Goal: Task Accomplishment & Management: Complete application form

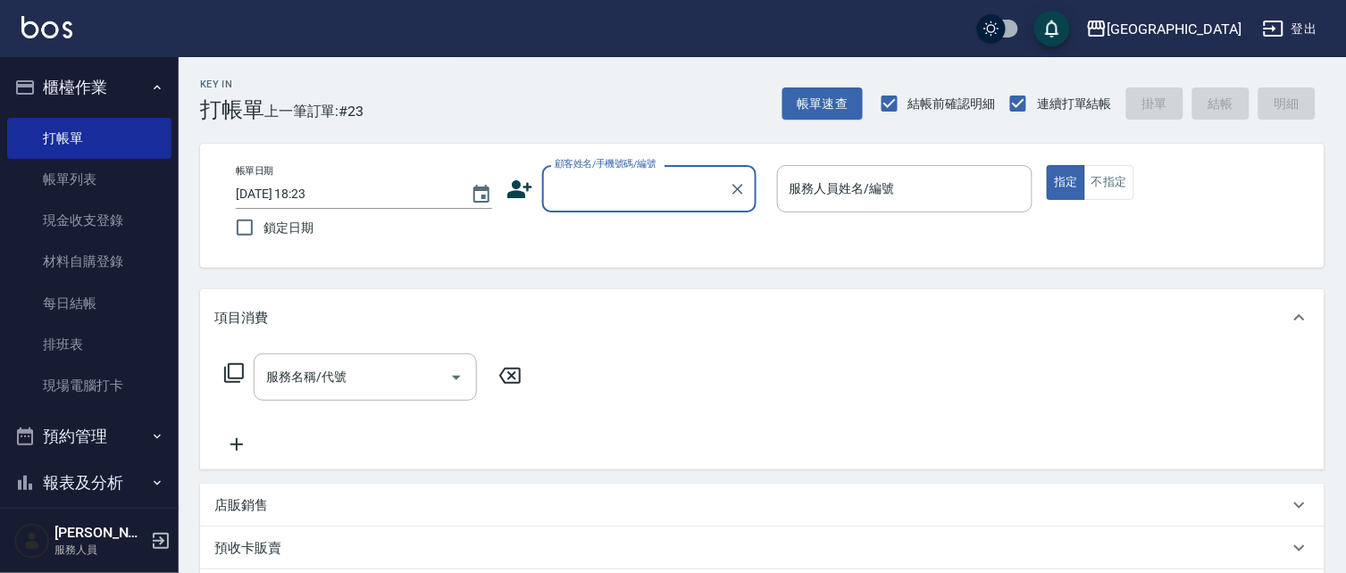
click at [578, 190] on input "顧客姓名/手機號碼/編號" at bounding box center [635, 188] width 171 height 31
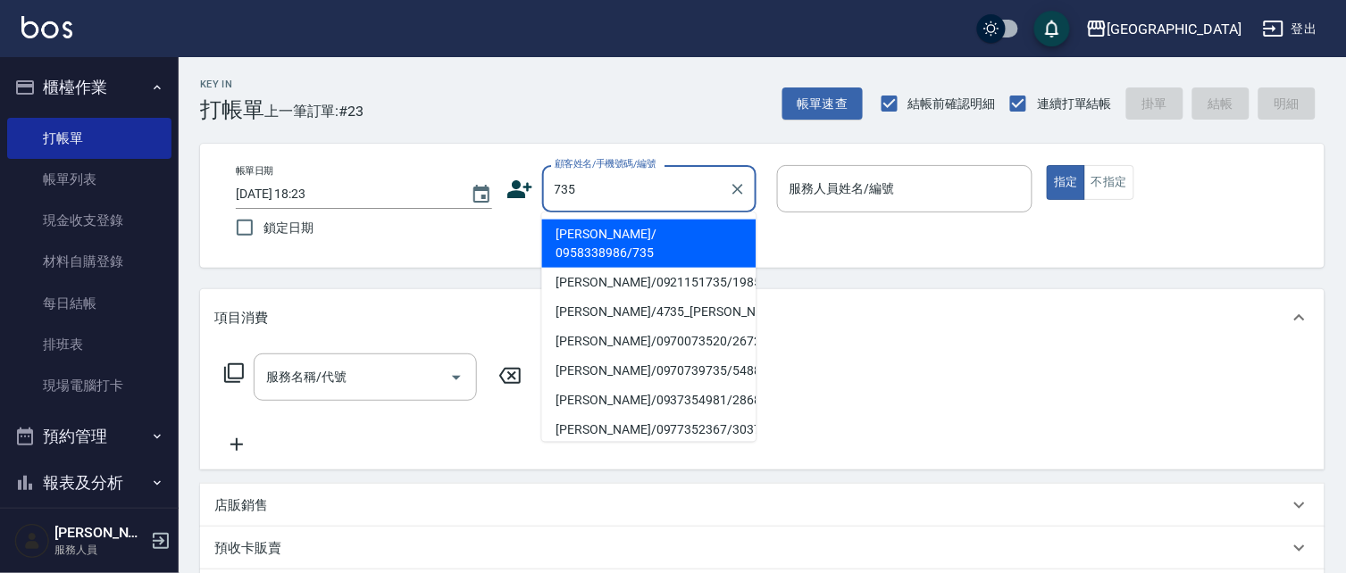
type input "735"
type input "09"
type input "[PERSON_NAME]/ 0958338986/735"
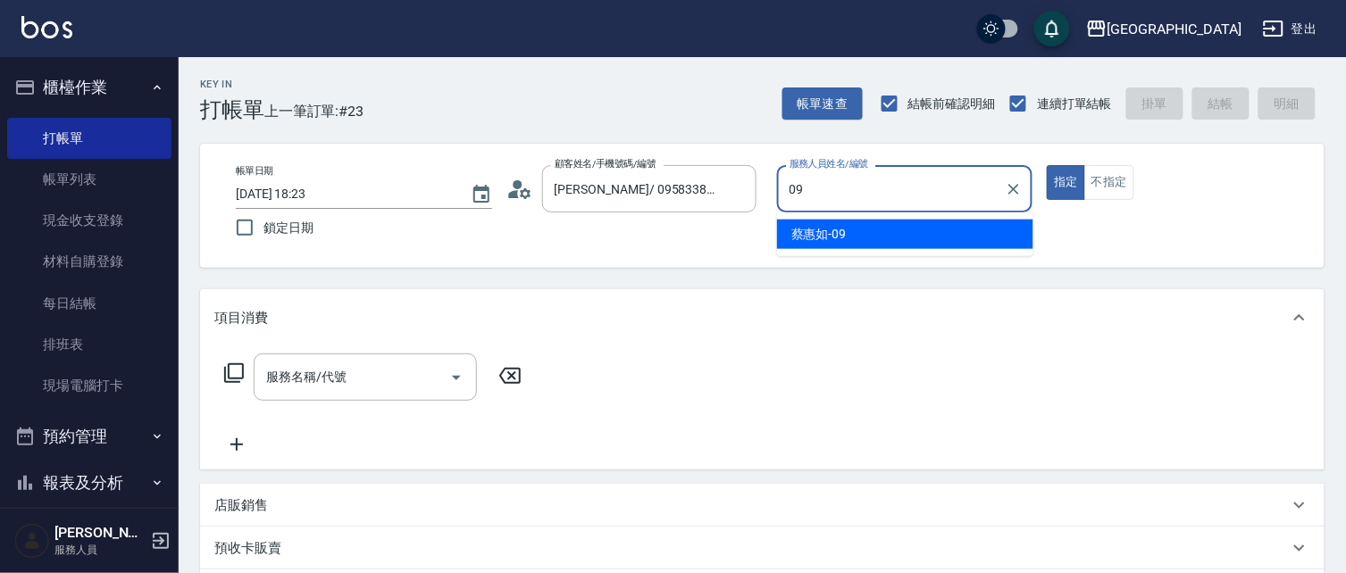
type input "09"
type button "true"
type input "[PERSON_NAME]-09"
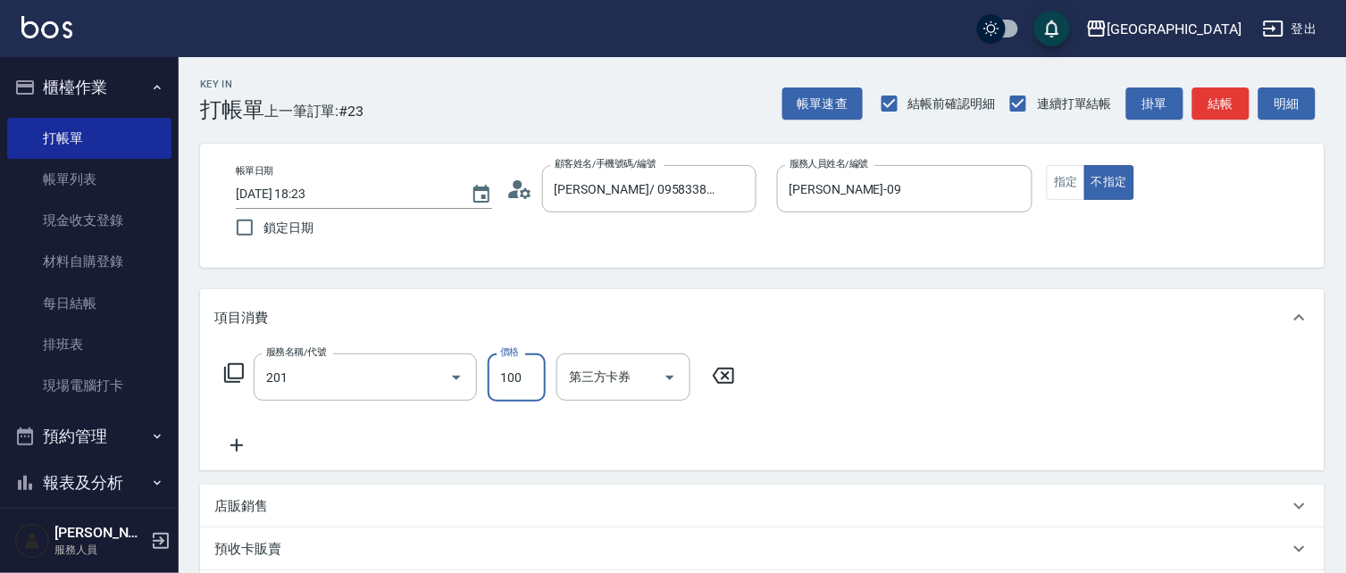
type input "洗髮[100](201)"
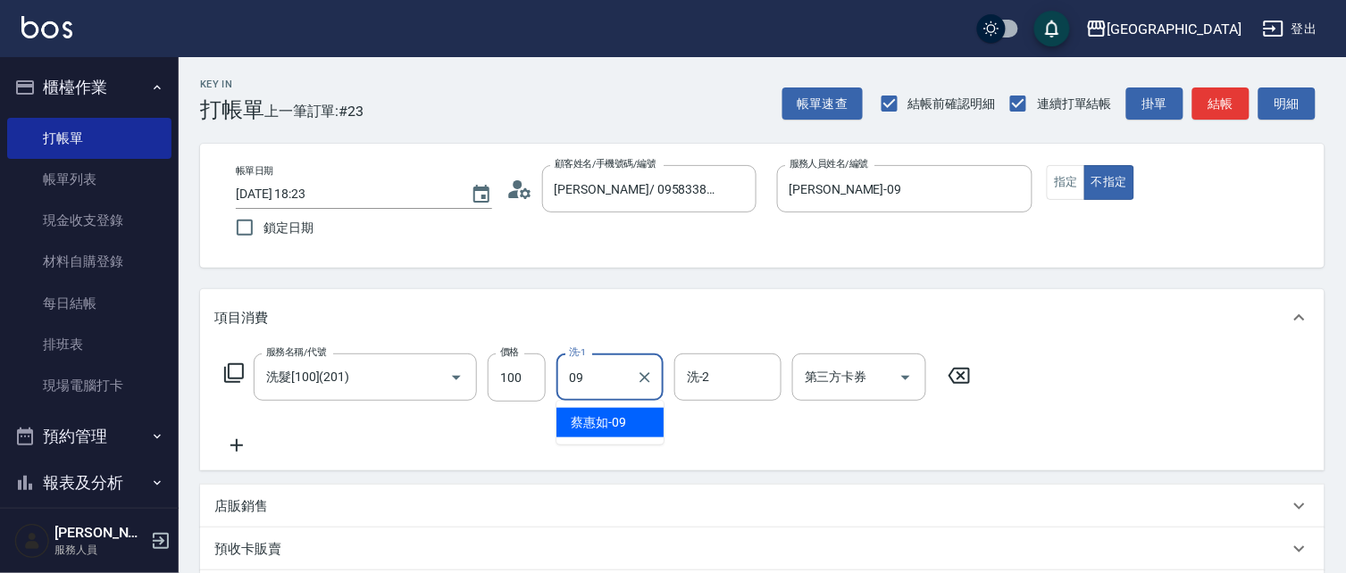
type input "[PERSON_NAME]-09"
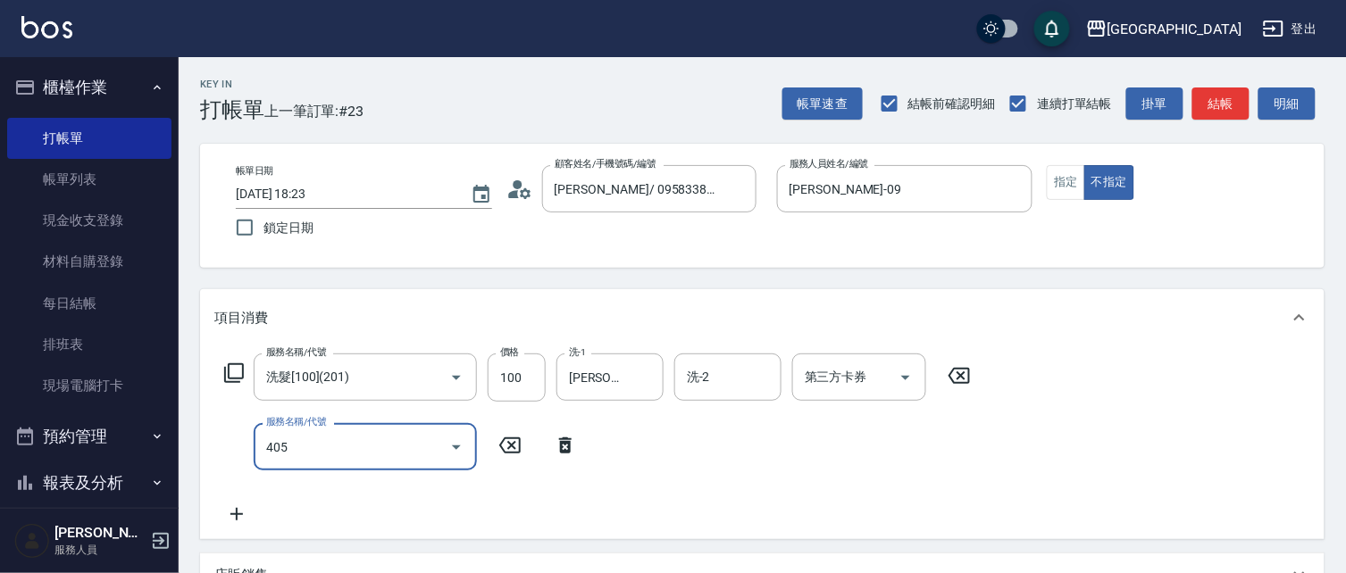
type input "剪髮(400)(405)"
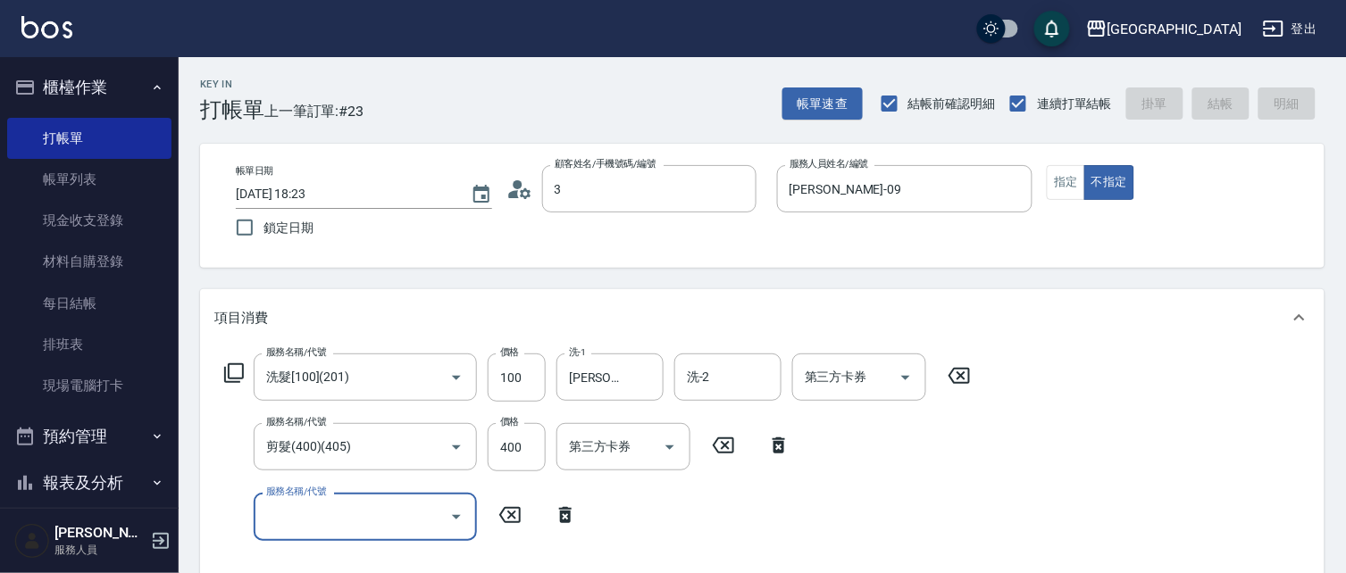
type input "32"
type input "[DATE] 19:50"
type input "329"
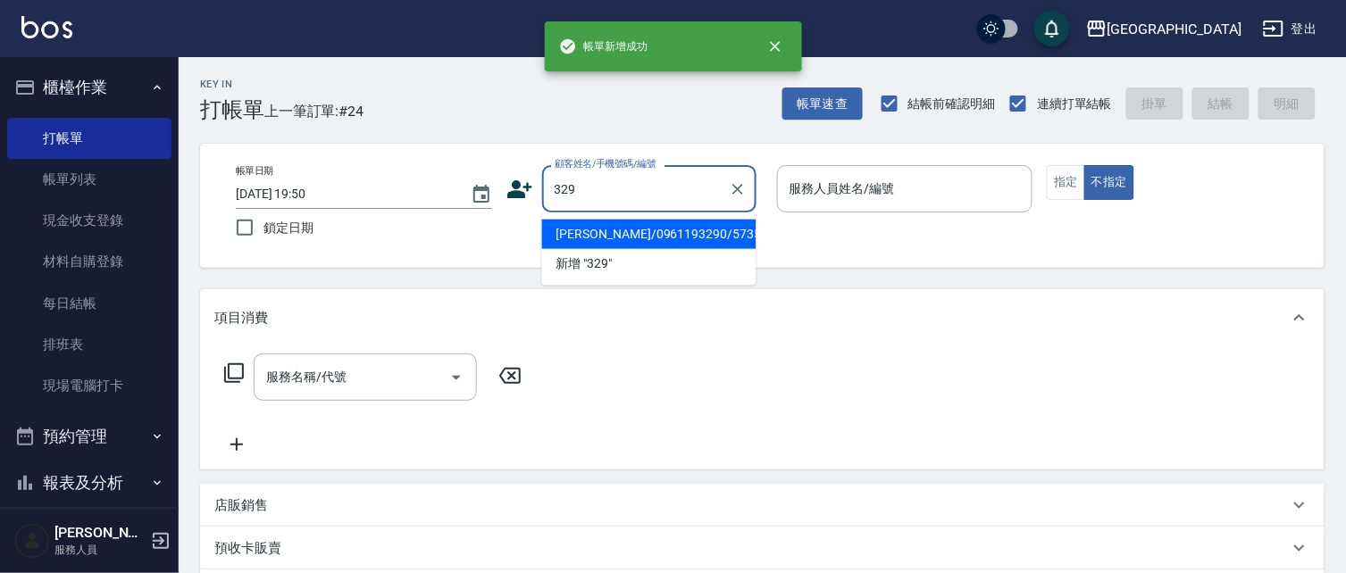
type input "329"
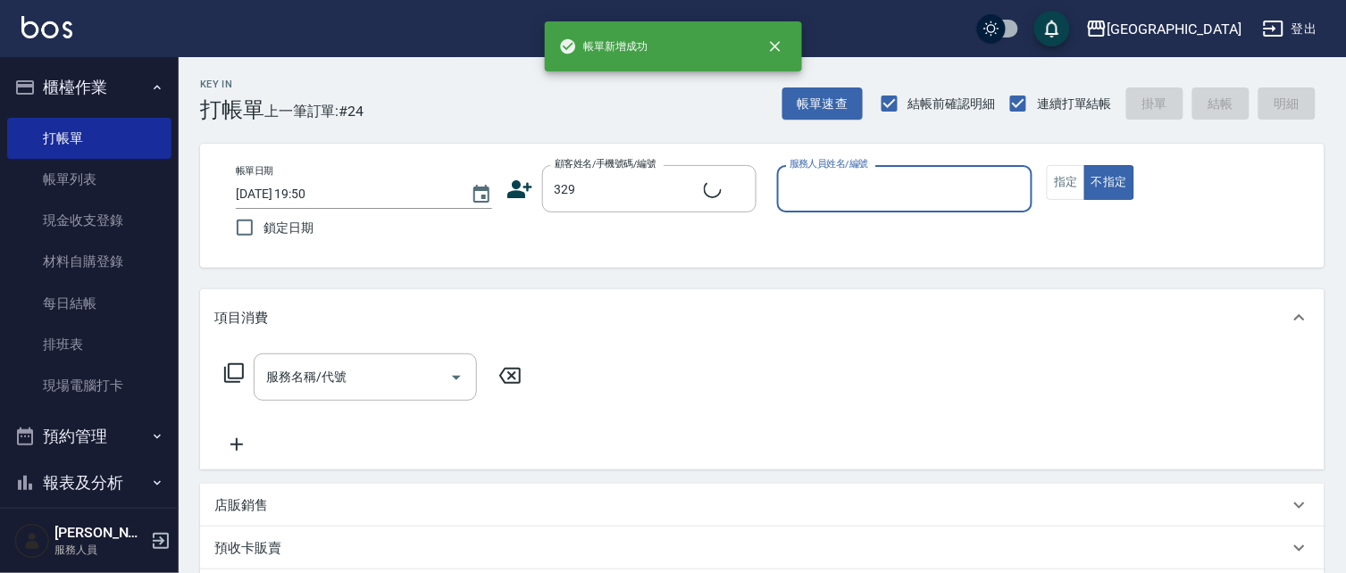
type input "0"
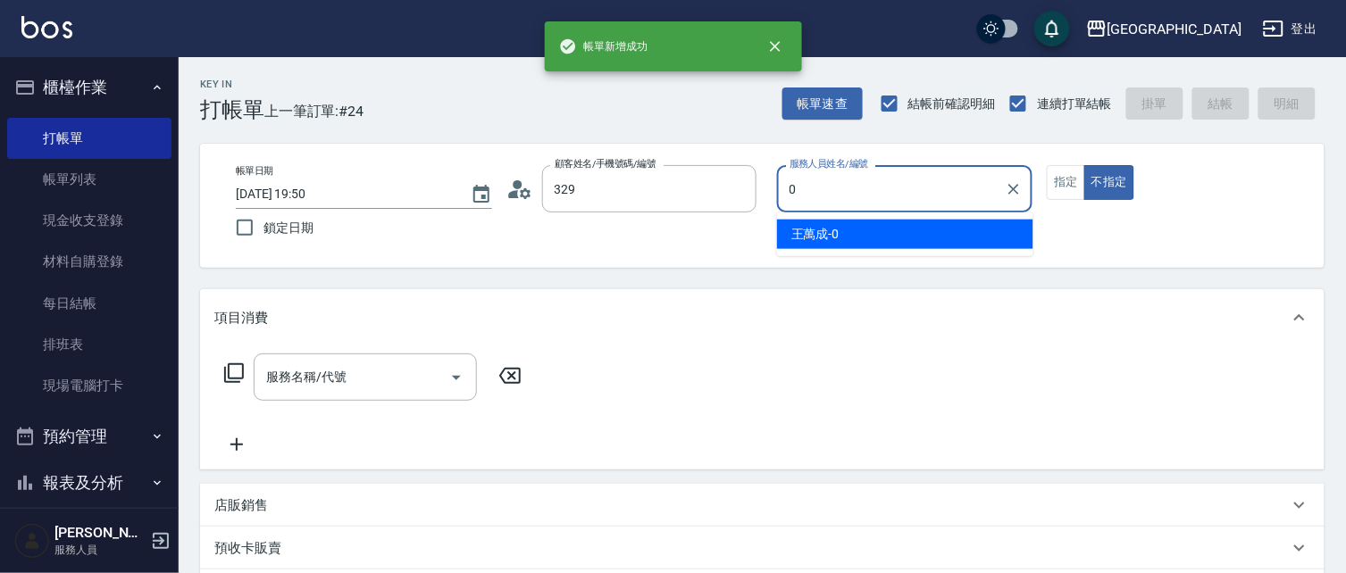
type input "[PERSON_NAME]/0956931299/329"
type input "[PERSON_NAME]-09"
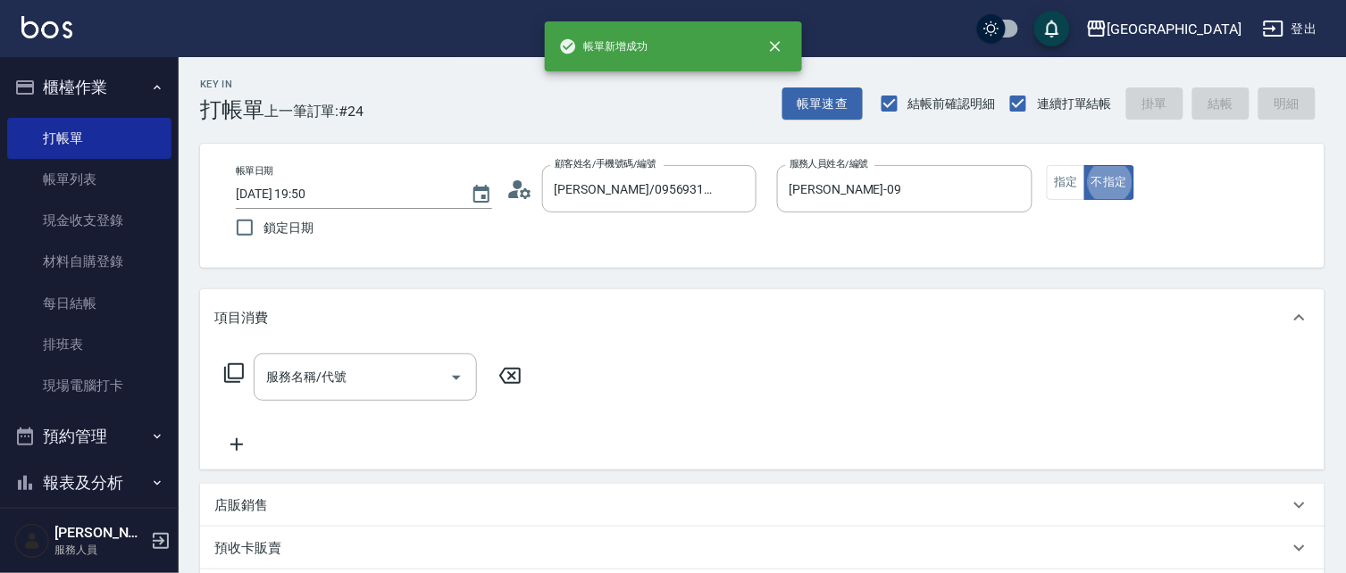
type button "false"
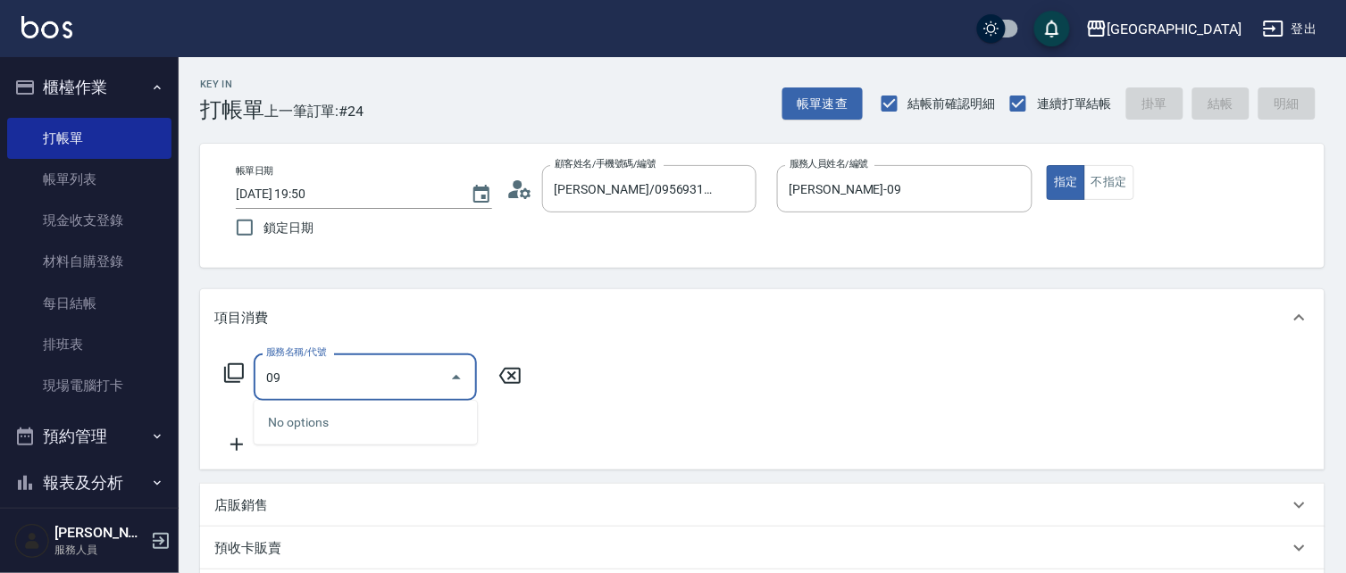
type input "0"
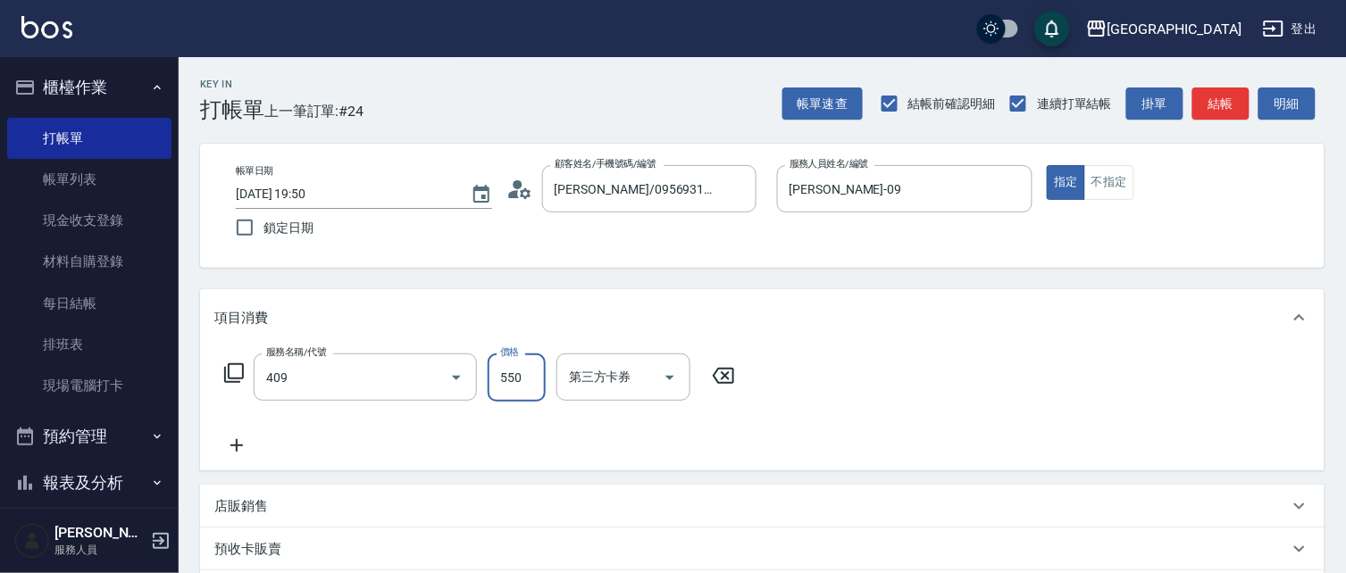
type input "剪髮(550)(409)"
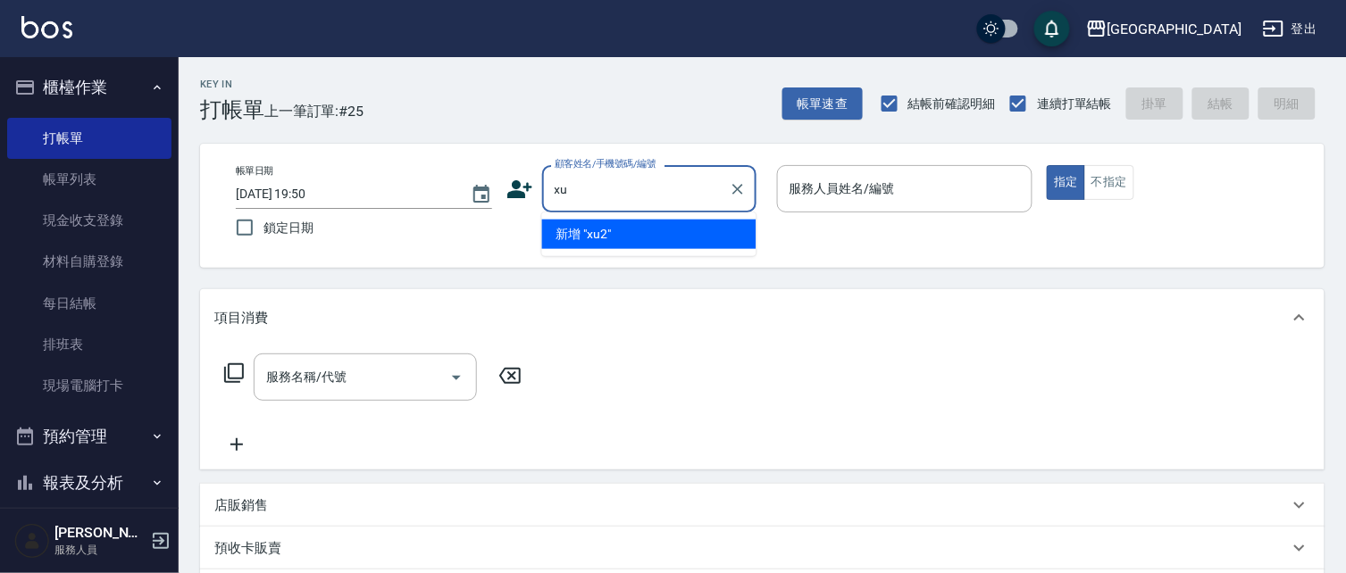
type input "x"
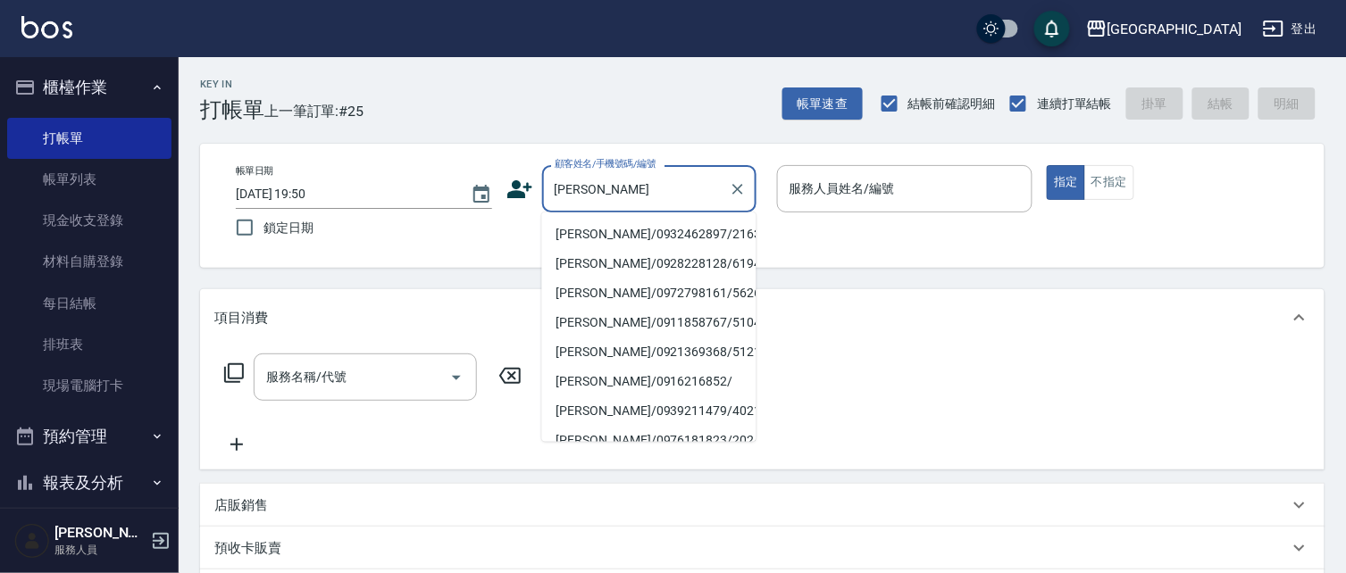
drag, startPoint x: 680, startPoint y: 236, endPoint x: 398, endPoint y: 146, distance: 295.5
click at [677, 232] on li "[PERSON_NAME]/0932462897/2163" at bounding box center [649, 234] width 214 height 29
type input "[PERSON_NAME]/0932462897/2163"
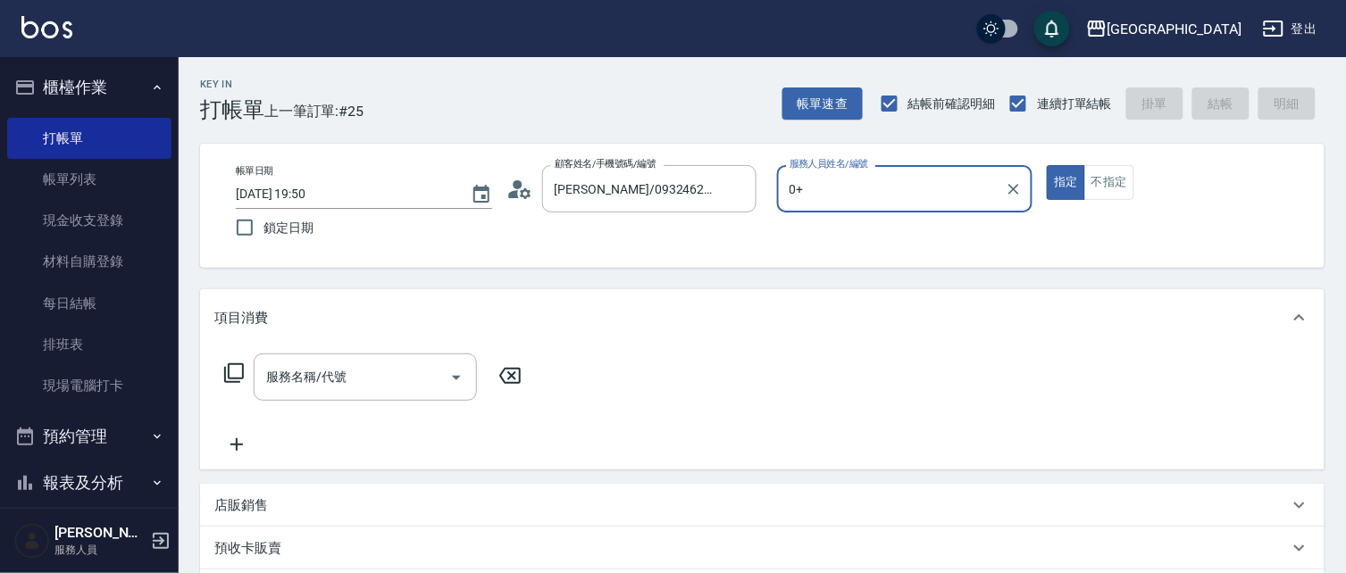
type input "0+"
click at [1047, 165] on button "指定" at bounding box center [1066, 182] width 38 height 35
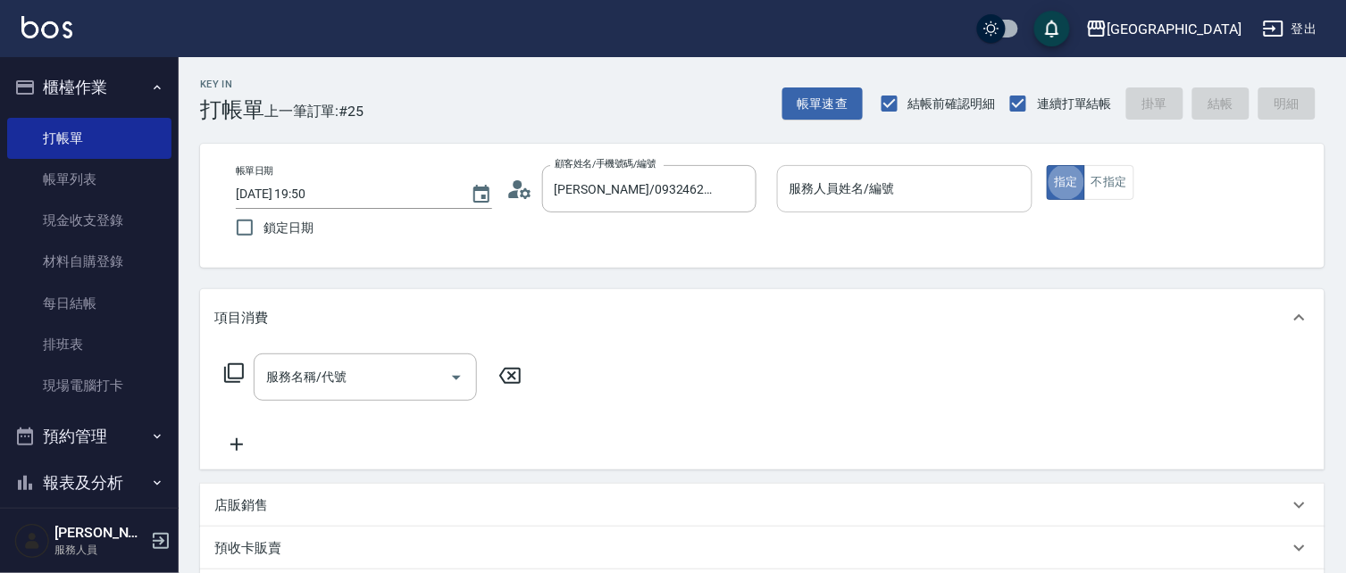
click at [956, 202] on input "服務人員姓名/編號" at bounding box center [905, 188] width 240 height 31
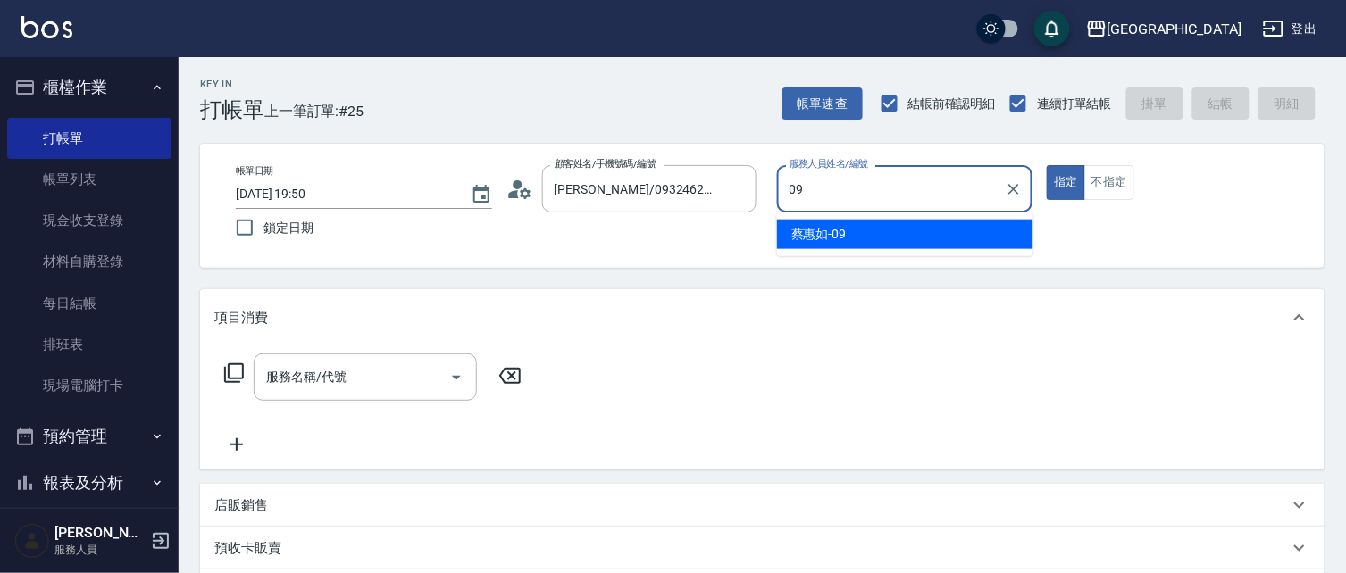
type input "[PERSON_NAME]-09"
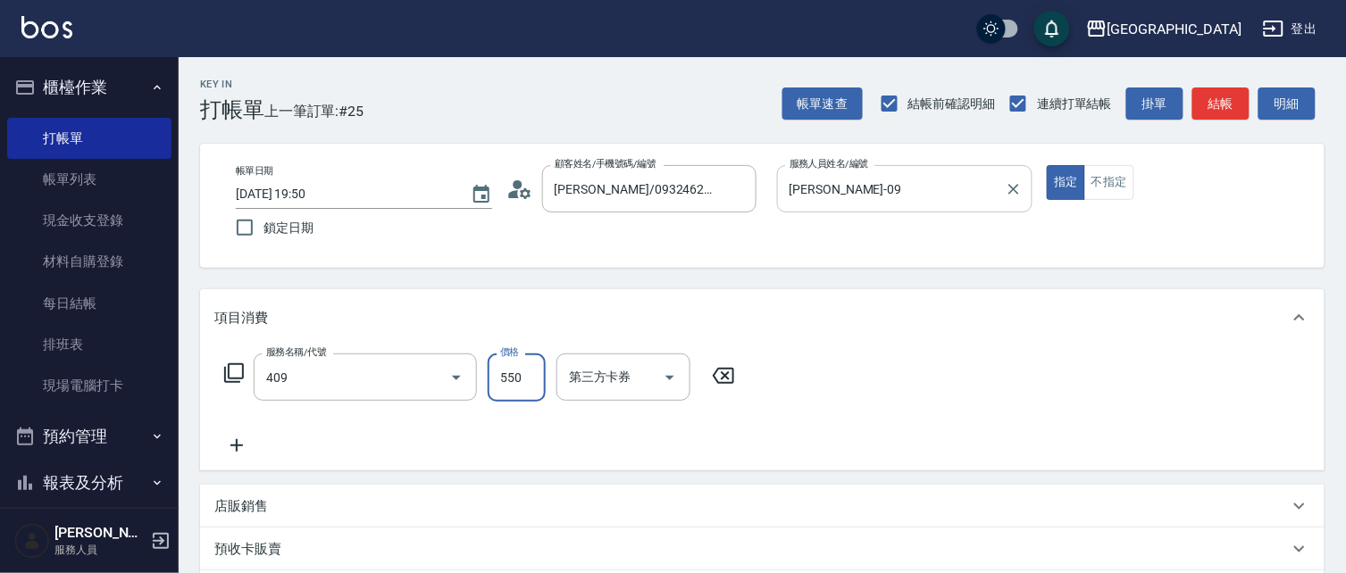
type input "剪髮(550)(409)"
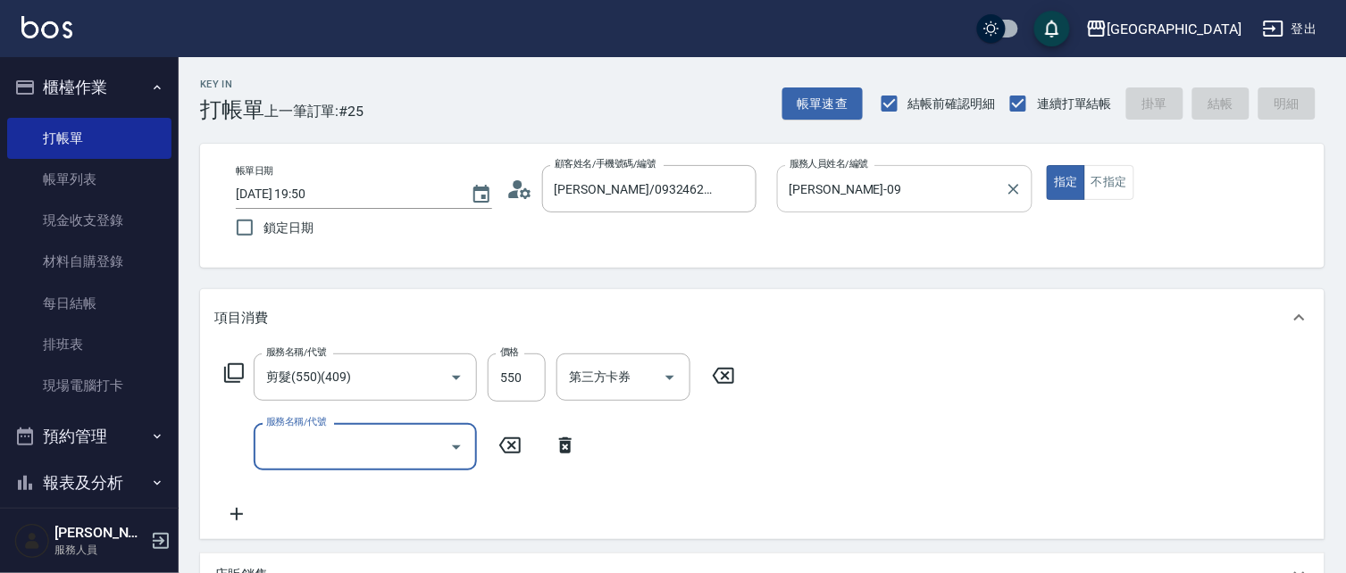
type input "[DATE] 19:51"
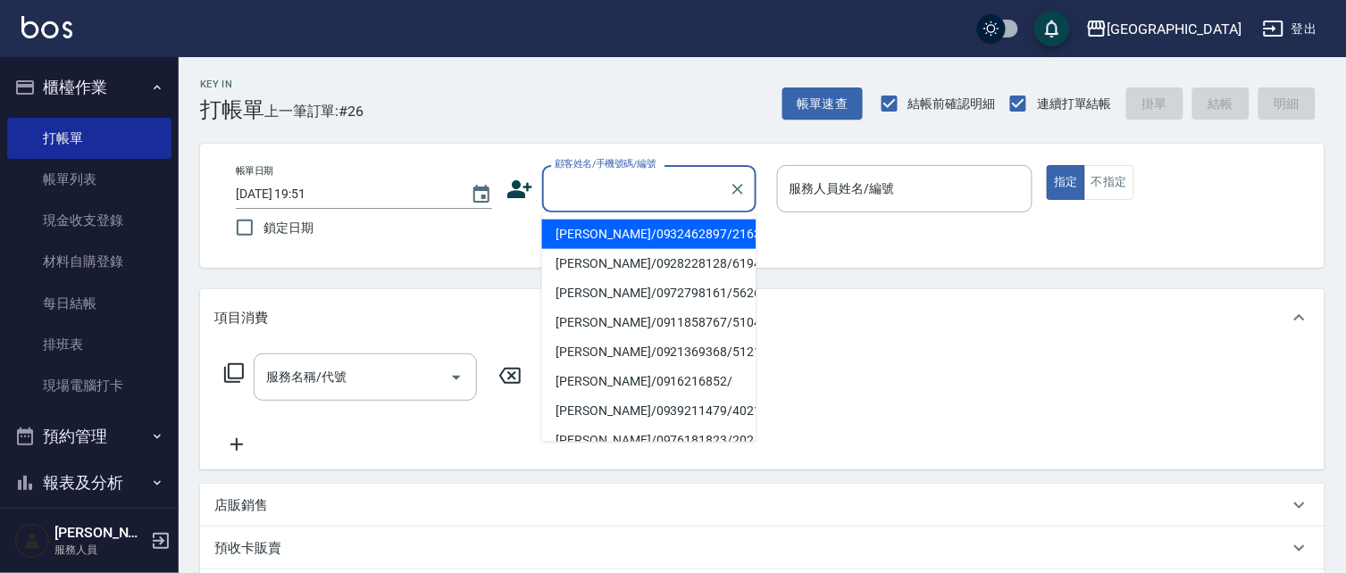
click at [593, 197] on input "顧客姓名/手機號碼/編號" at bounding box center [635, 188] width 171 height 31
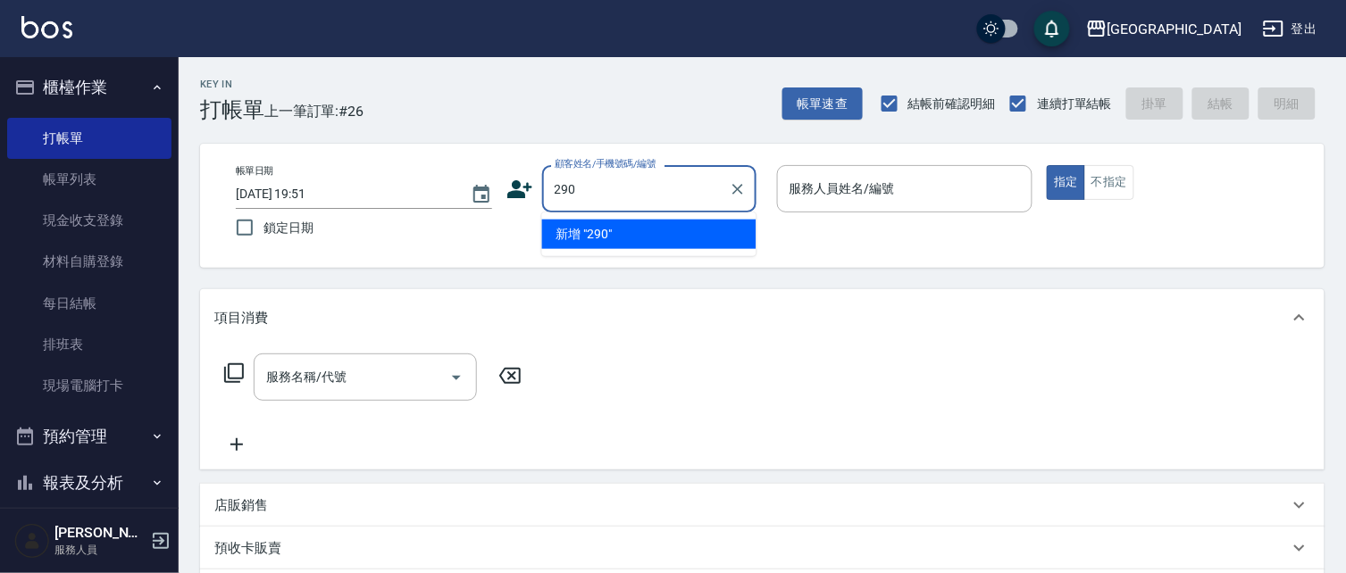
type input "290"
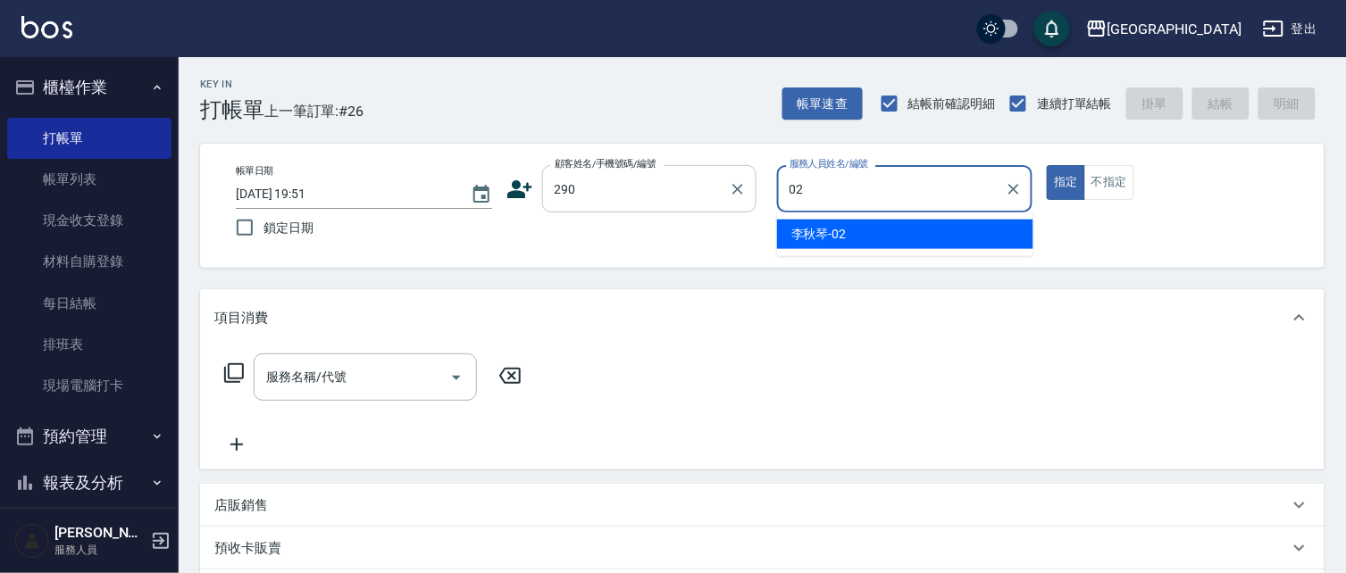
type input "[PERSON_NAME]-02"
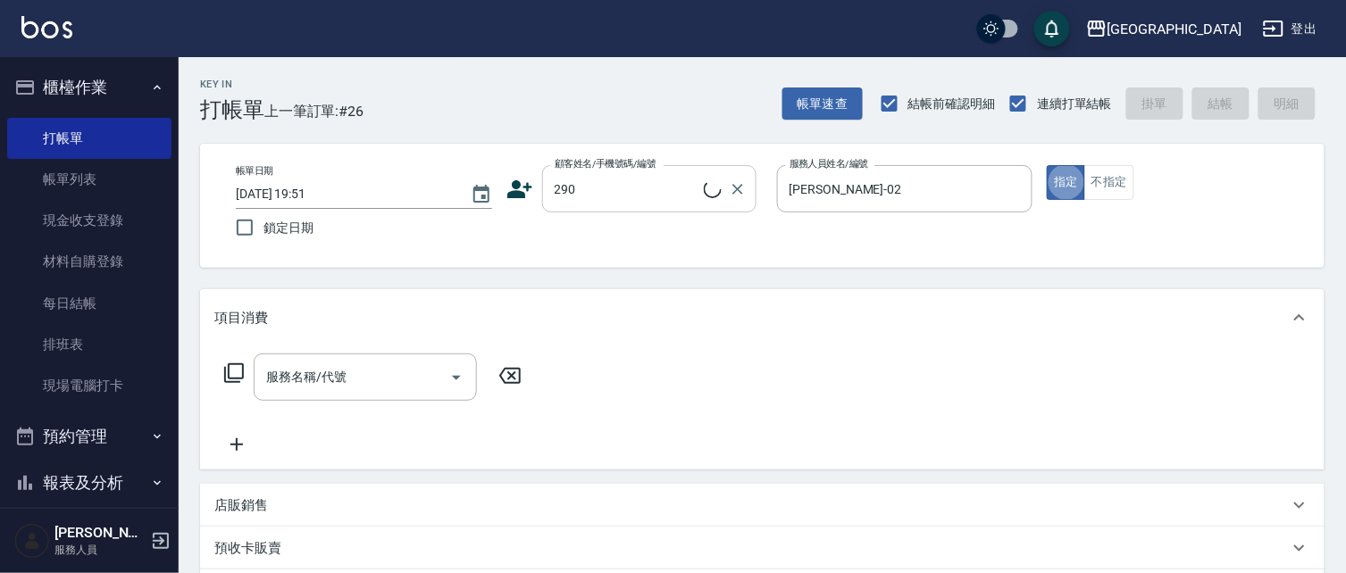
type input "2"
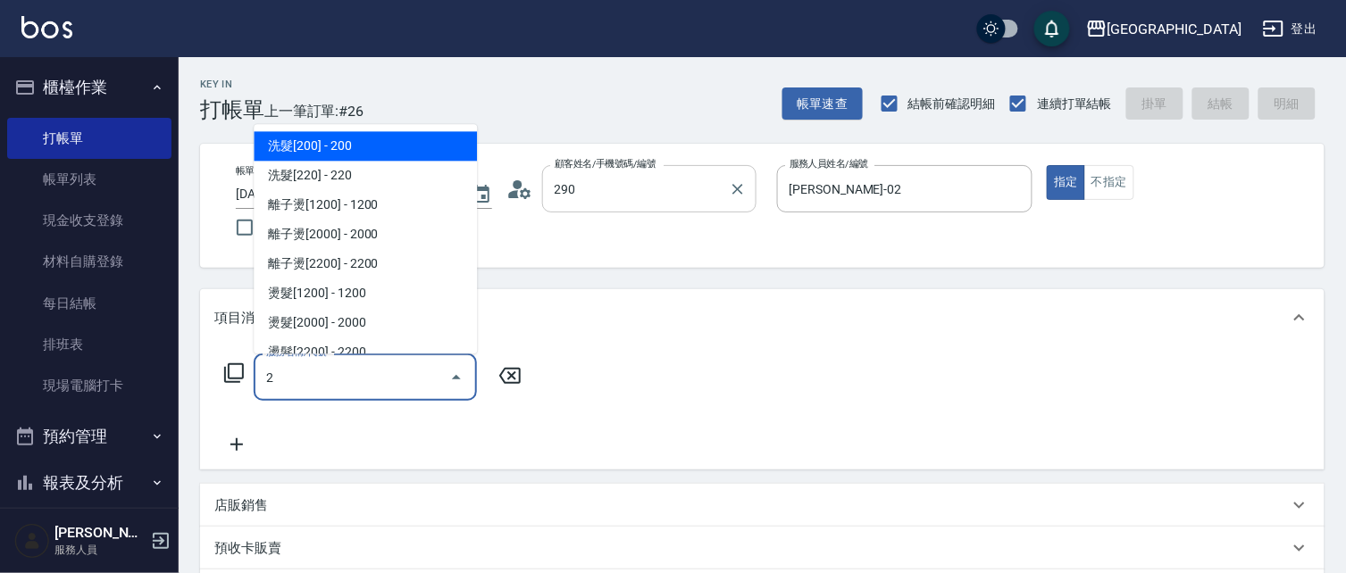
type input "[PERSON_NAME]/0989688802/290"
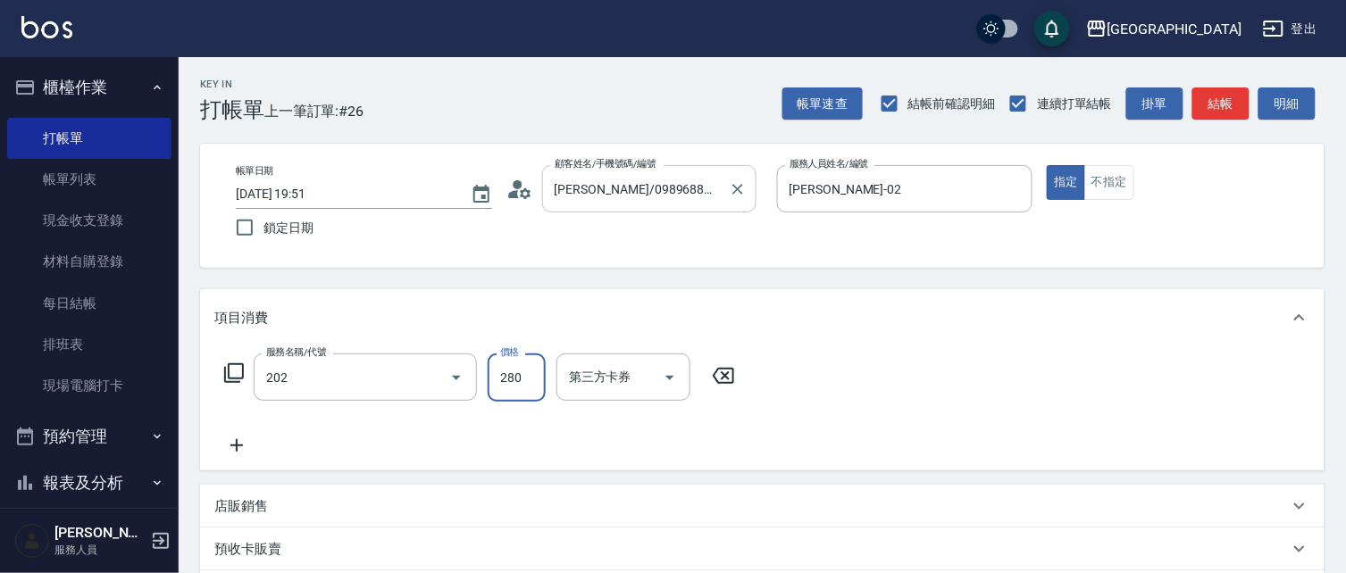
type input "洗髮[280](202)"
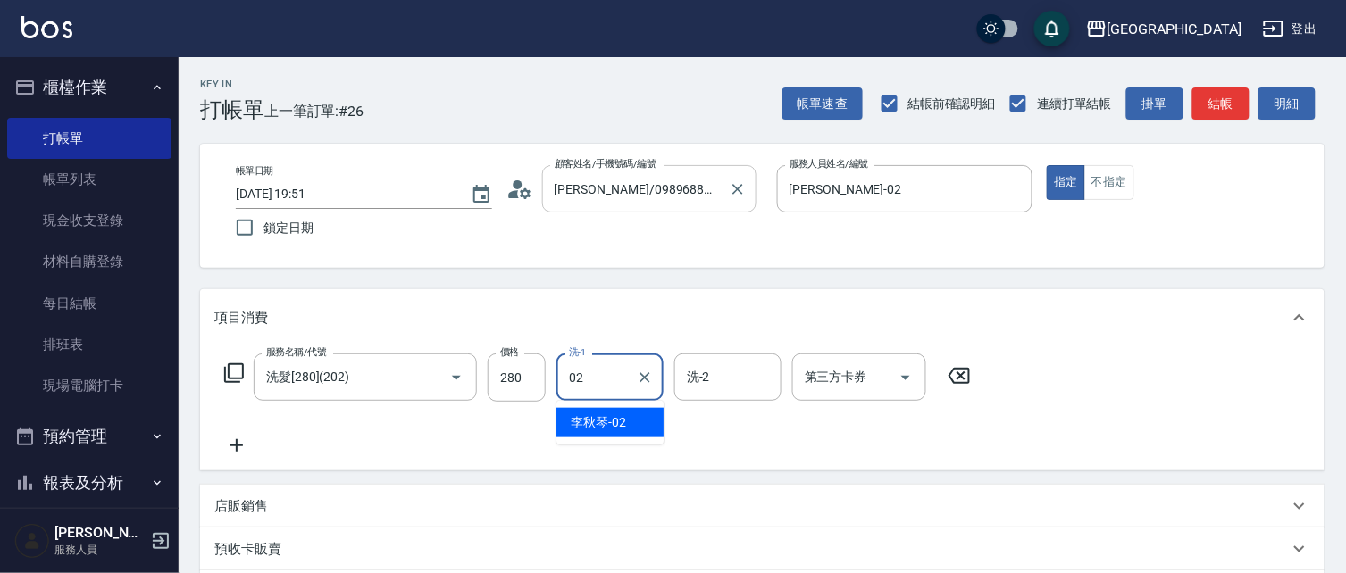
type input "[PERSON_NAME]-02"
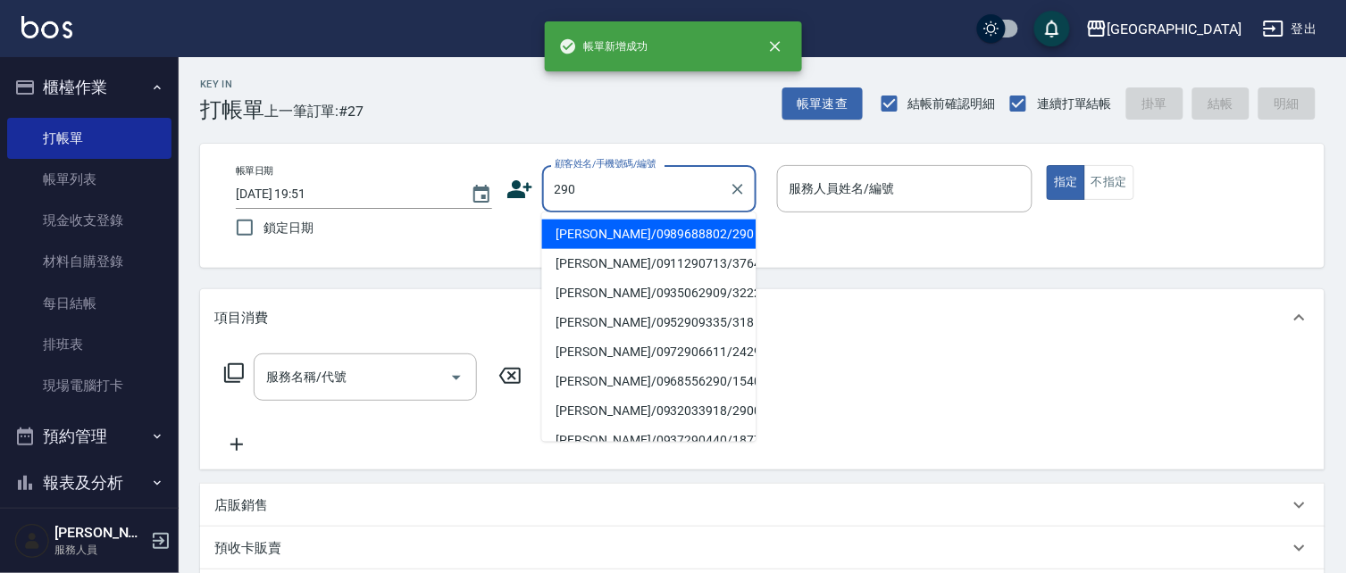
type input "290"
type input "02"
type input "[PERSON_NAME]/0989688802/290"
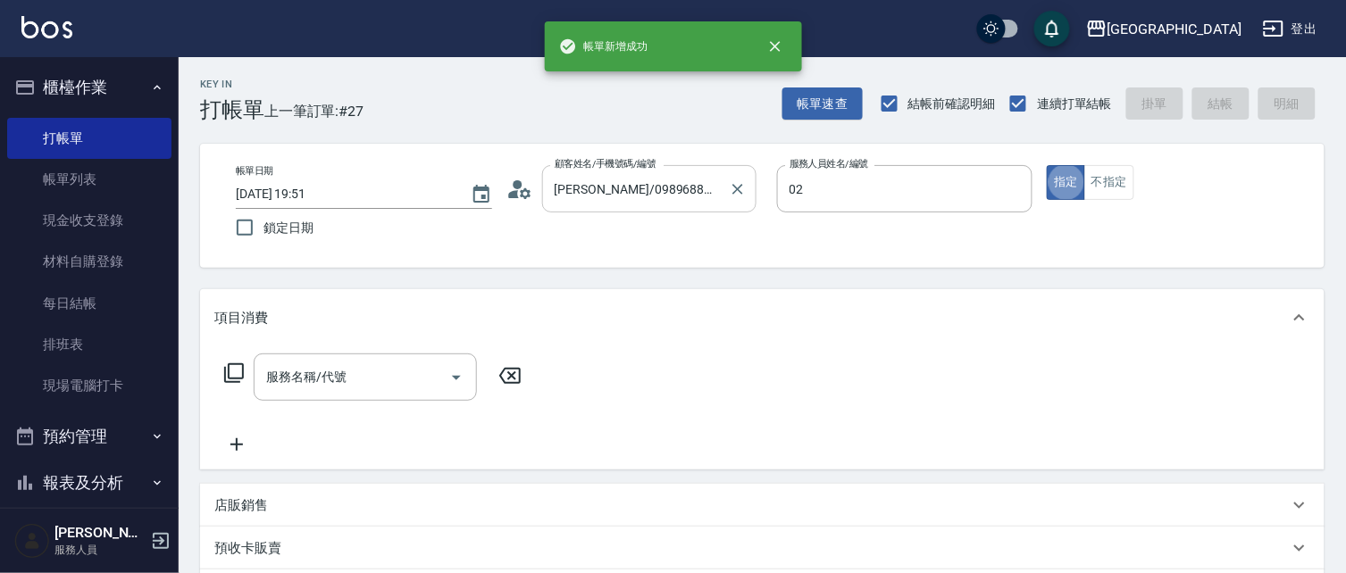
type input "[PERSON_NAME]-02"
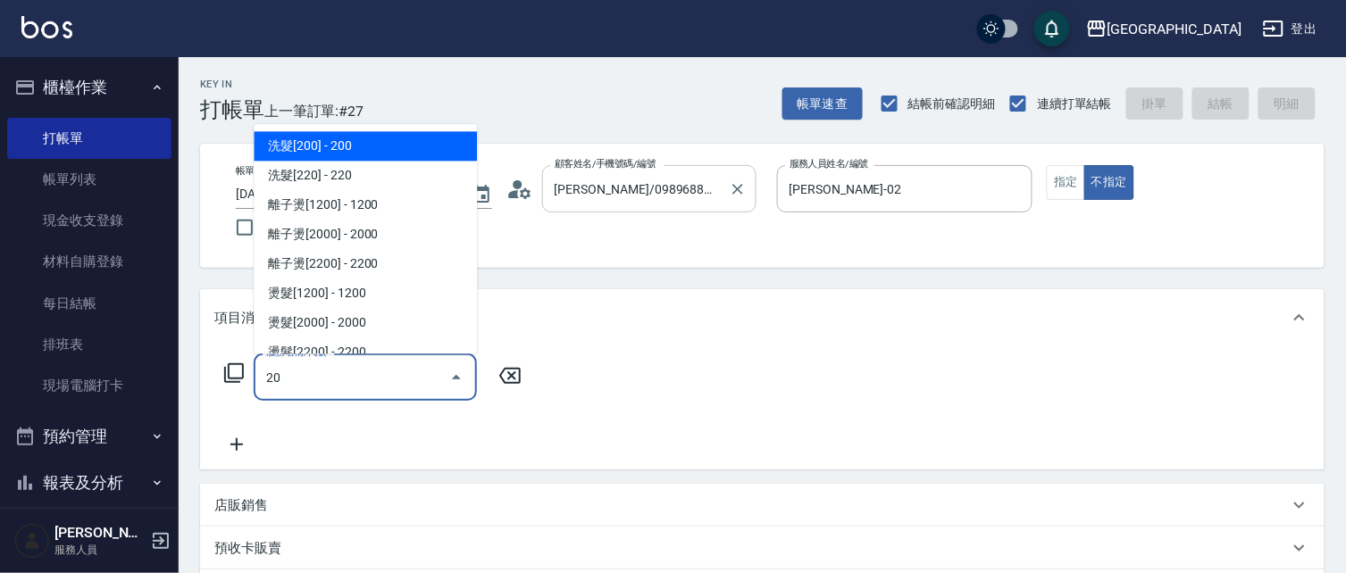
type input "202"
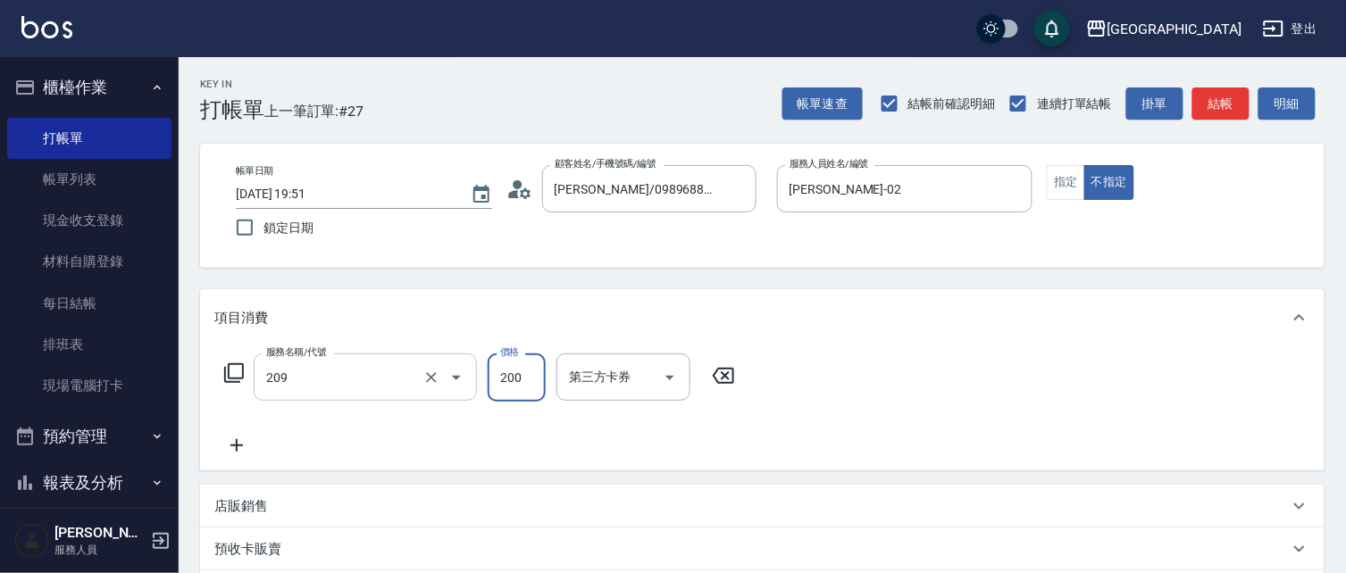
type input "洗髮[200](209)"
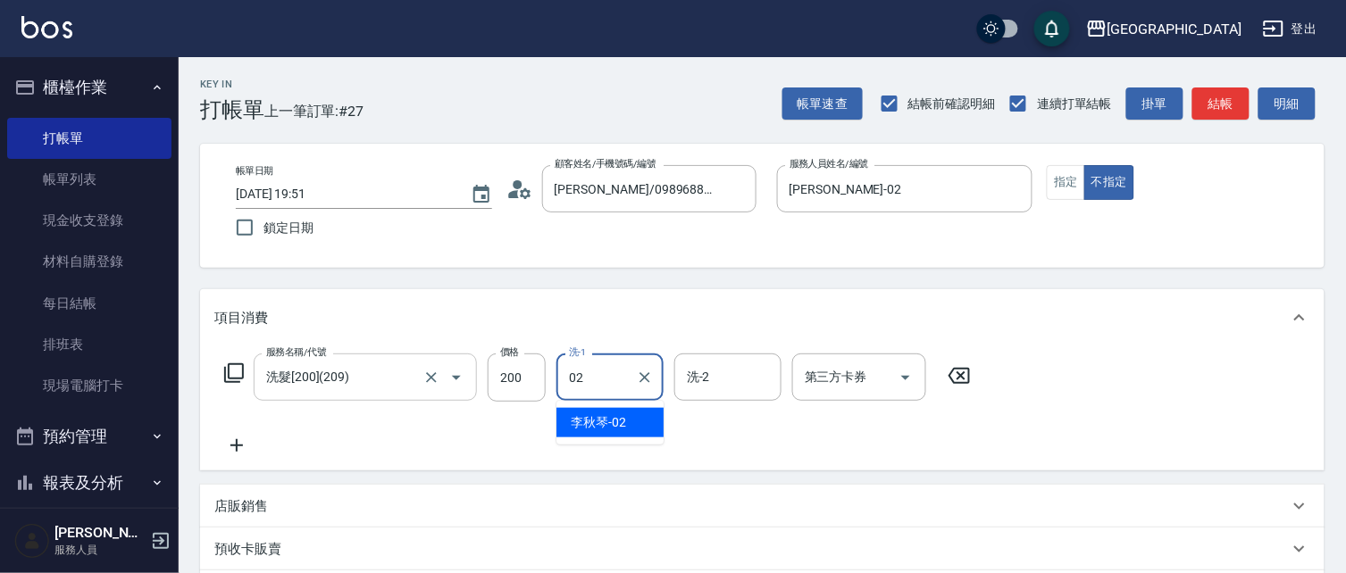
type input "[PERSON_NAME]-02"
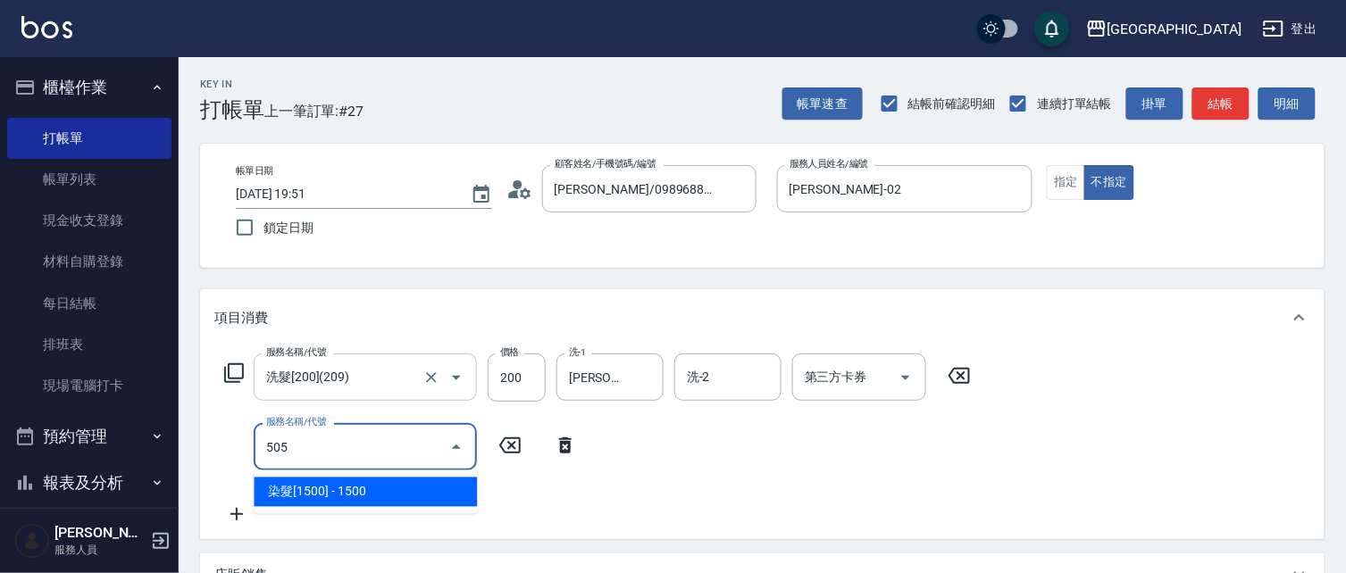
type input "505"
click at [404, 375] on input "洗髮[200](209)" at bounding box center [340, 377] width 157 height 31
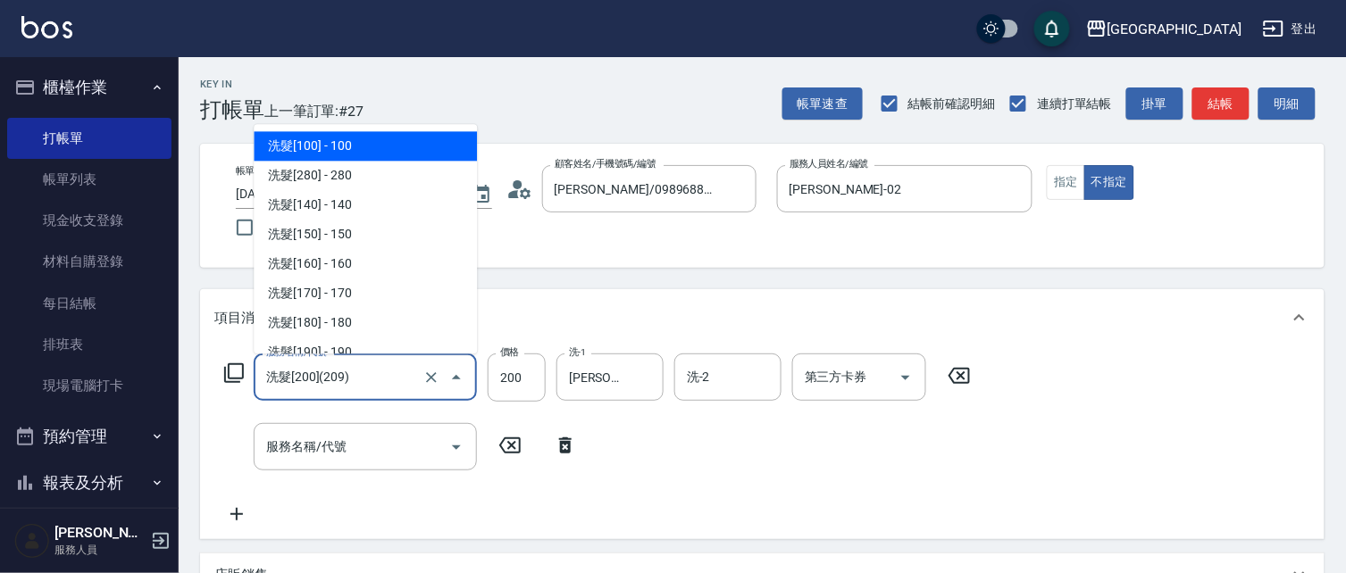
click at [384, 140] on span "洗髮[100] - 100" at bounding box center [365, 146] width 223 height 29
type input "洗髮[100](201)"
type input "100"
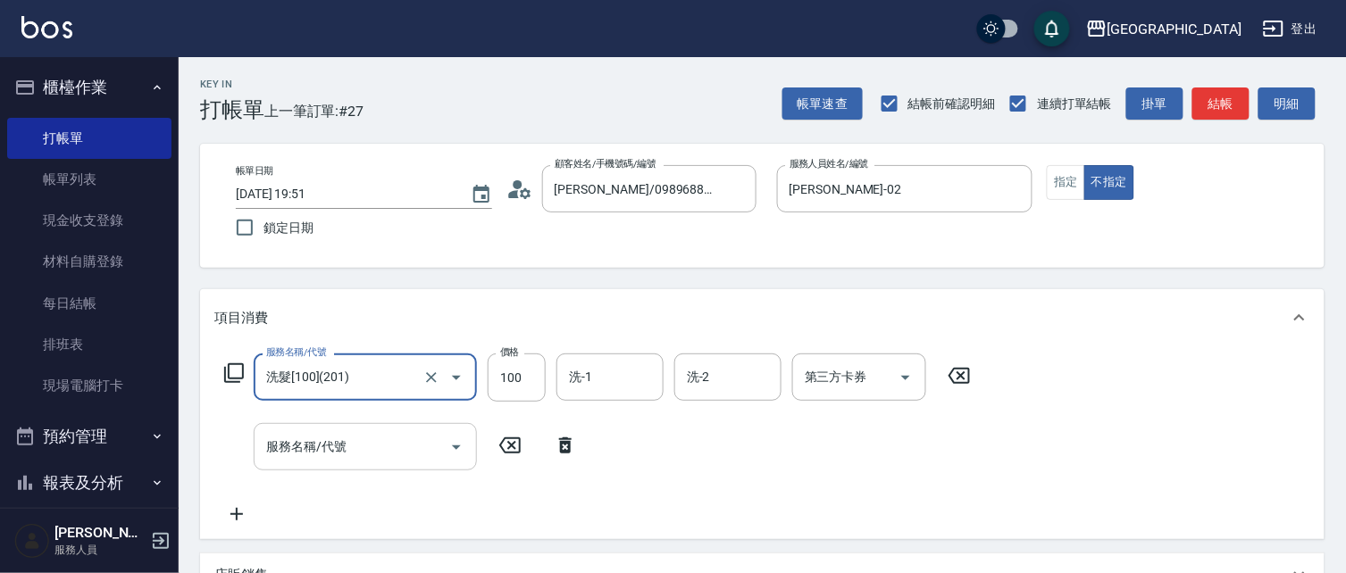
click at [372, 448] on input "服務名稱/代號" at bounding box center [352, 446] width 180 height 31
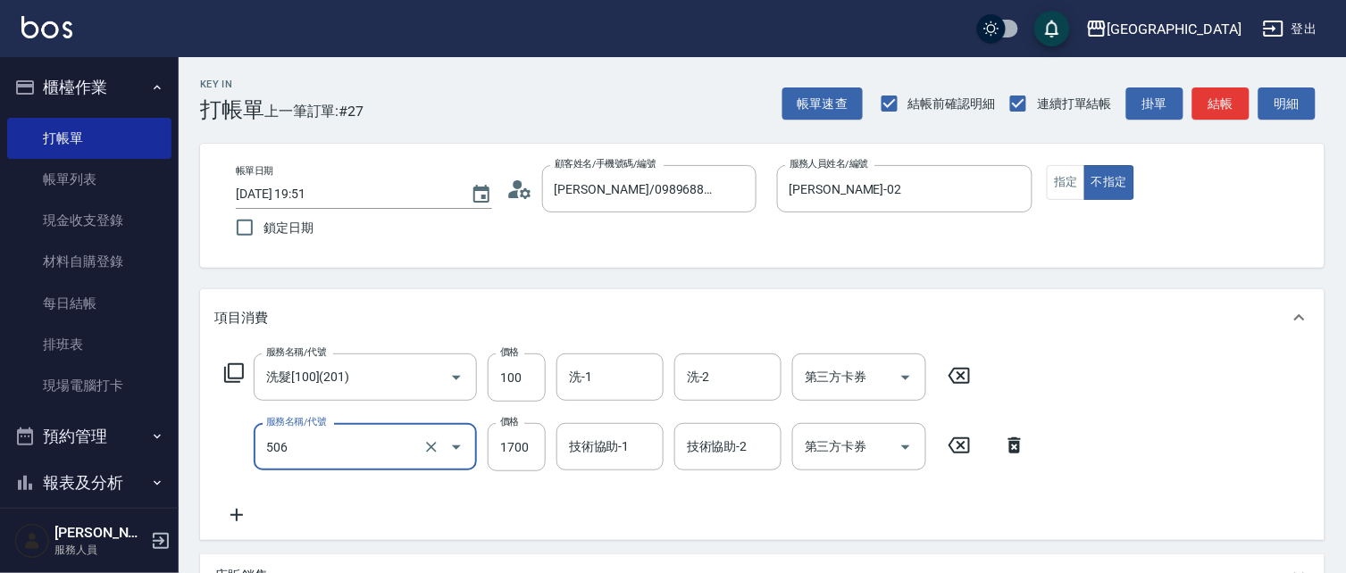
type input "染髮[1700](506)"
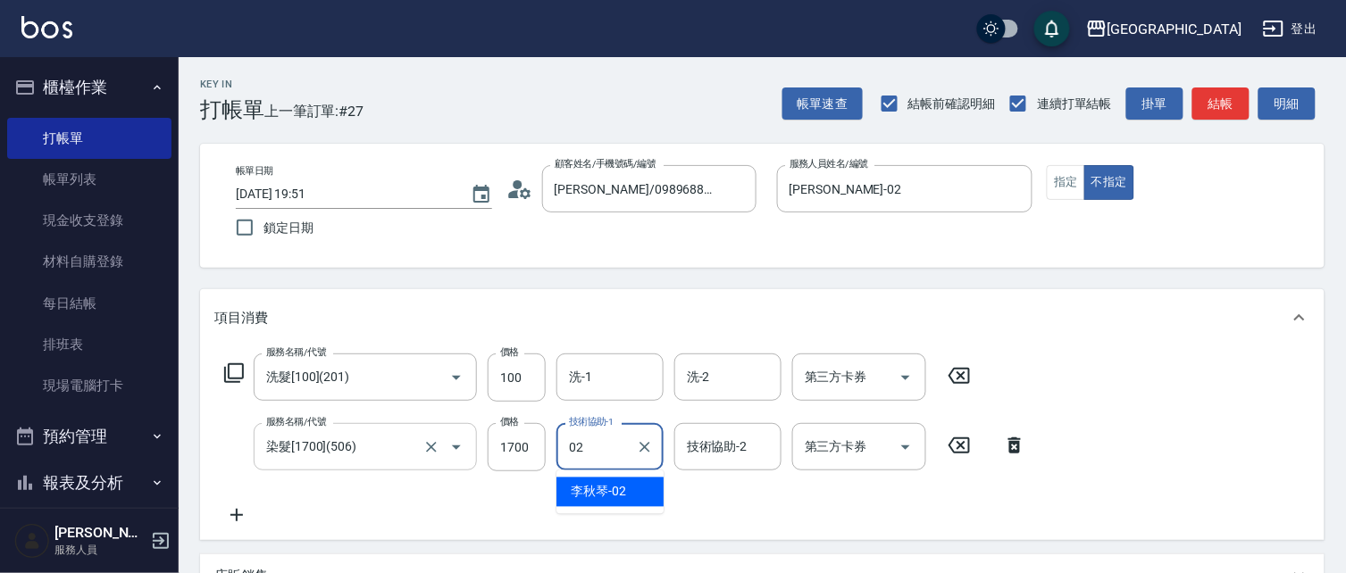
type input "[PERSON_NAME]-02"
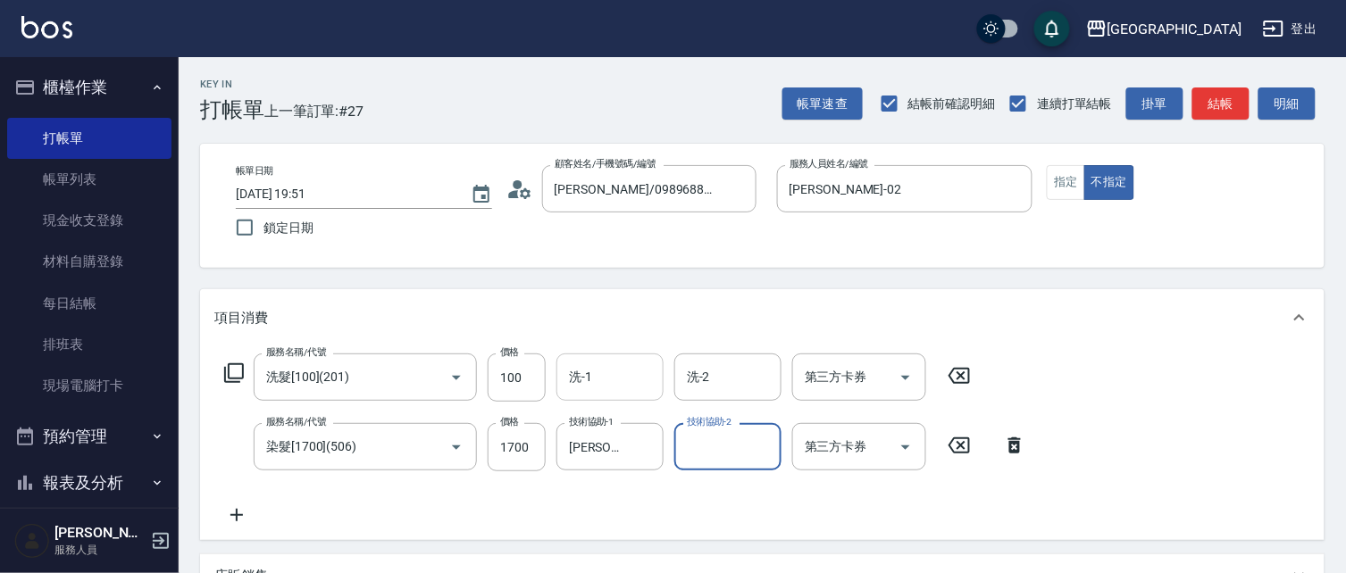
click at [593, 367] on input "洗-1" at bounding box center [609, 377] width 91 height 31
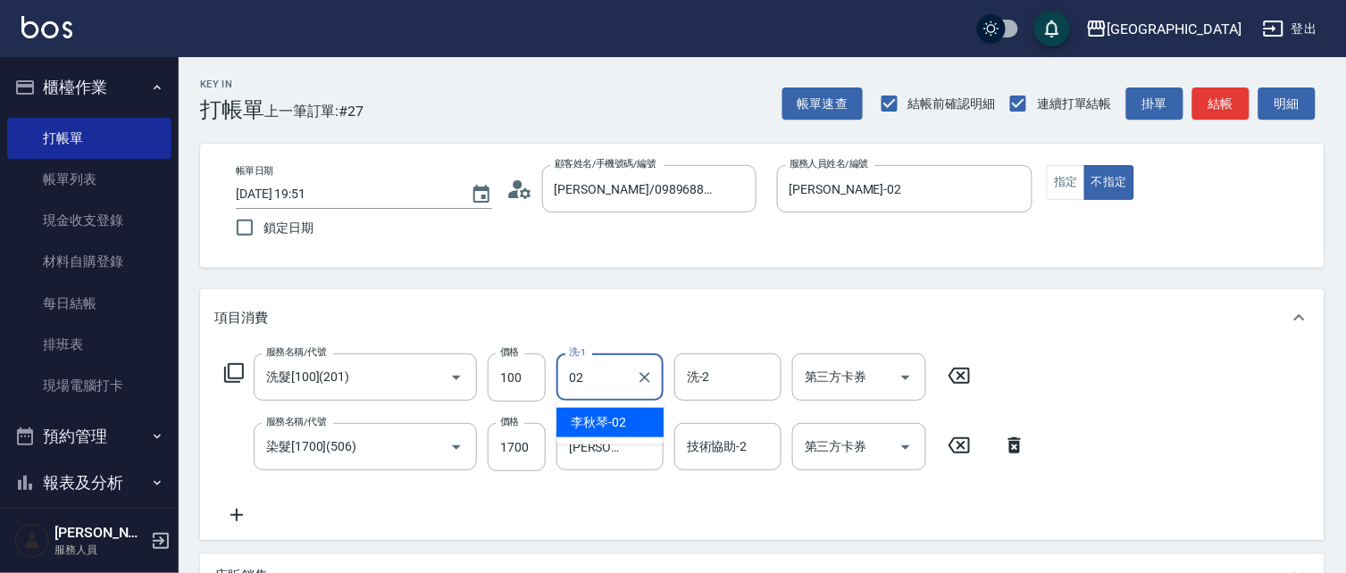
type input "[PERSON_NAME]-02"
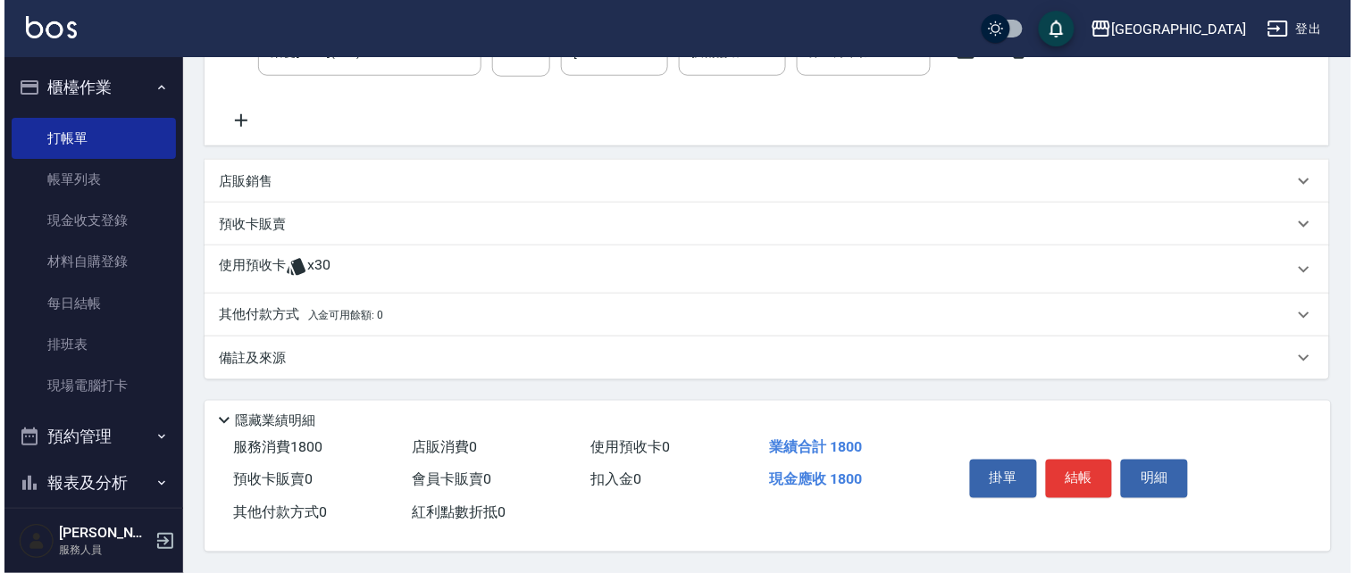
scroll to position [399, 0]
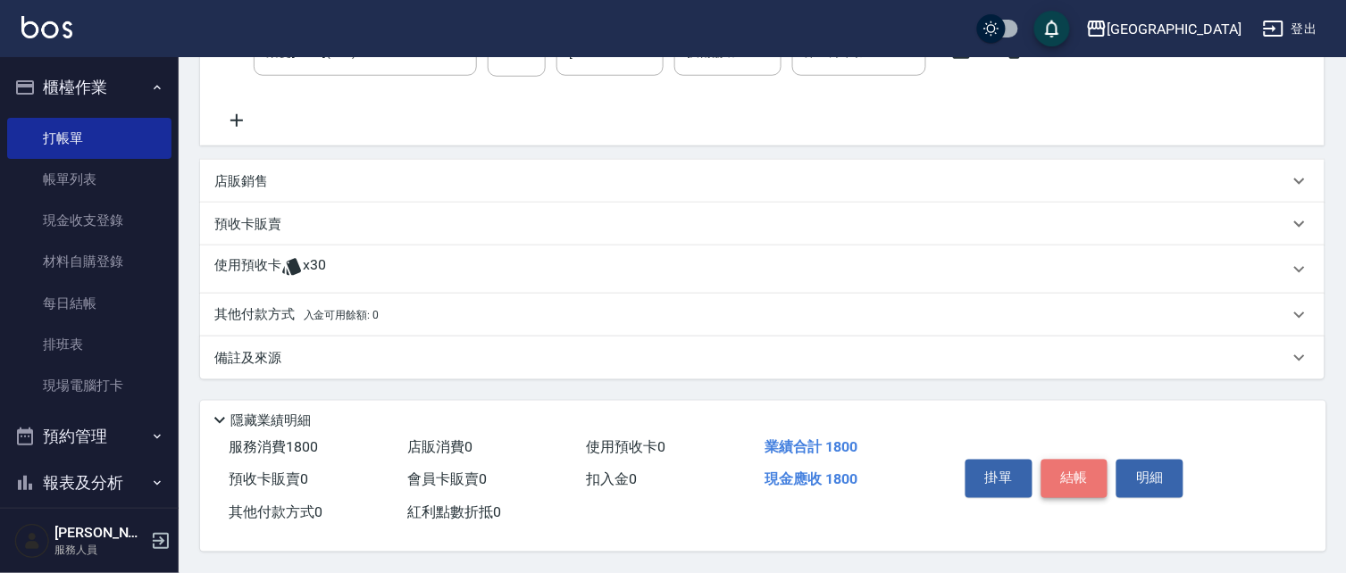
click at [1075, 461] on button "結帳" at bounding box center [1074, 479] width 67 height 38
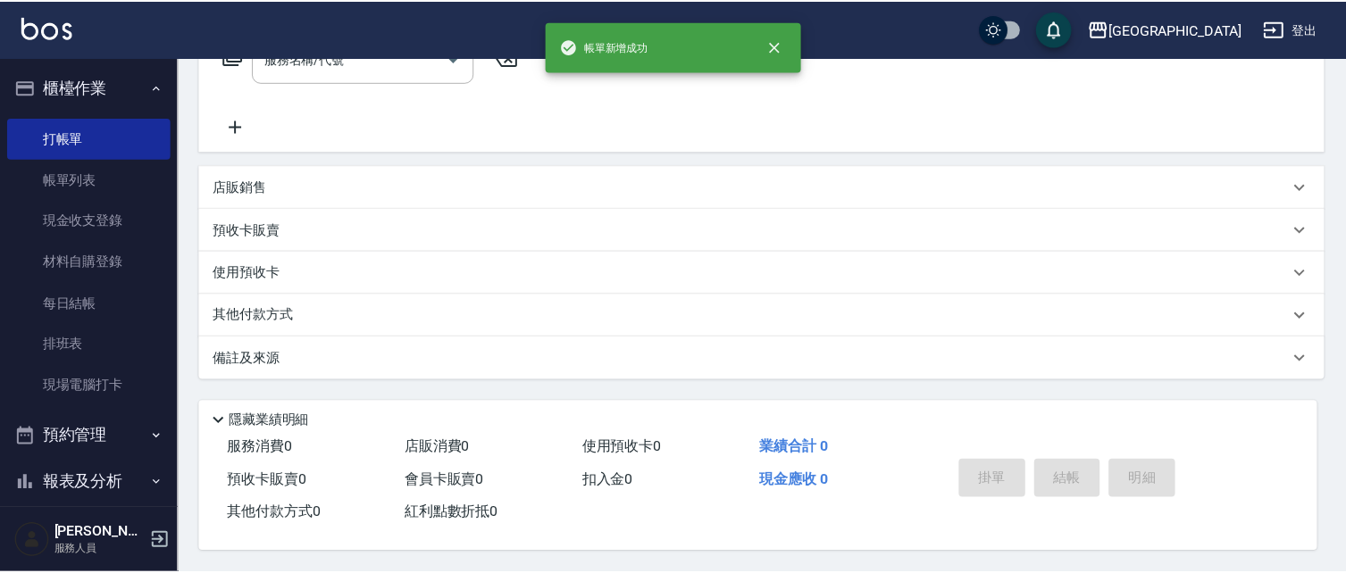
scroll to position [0, 0]
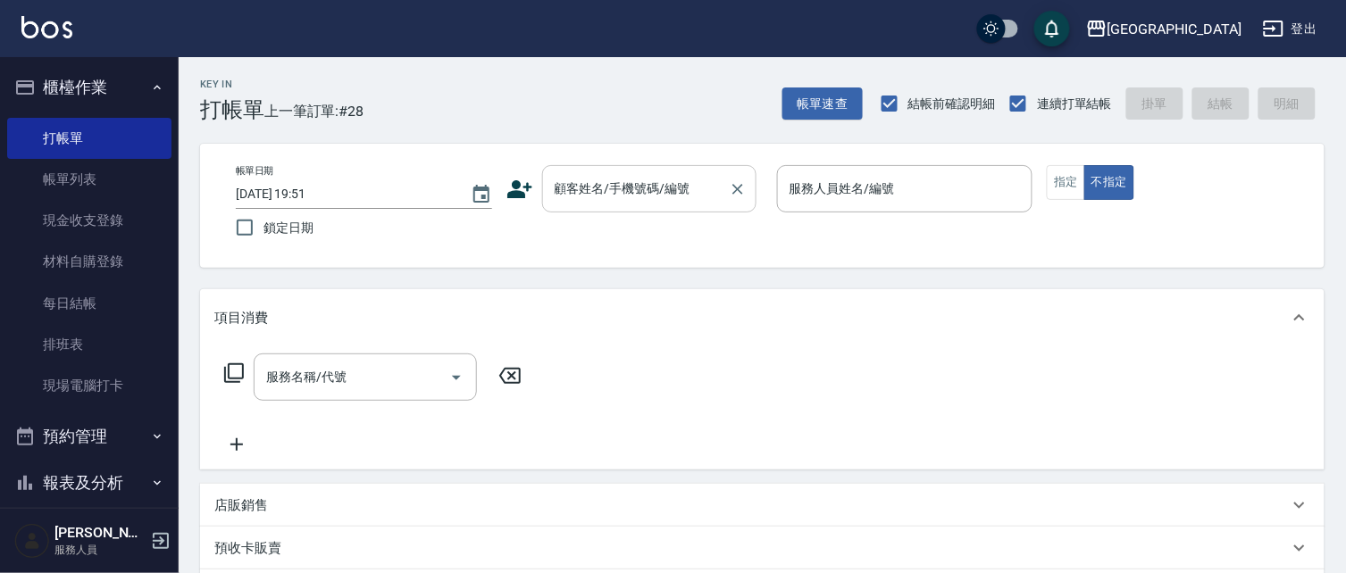
click at [647, 184] on input "顧客姓名/手機號碼/編號" at bounding box center [635, 188] width 171 height 31
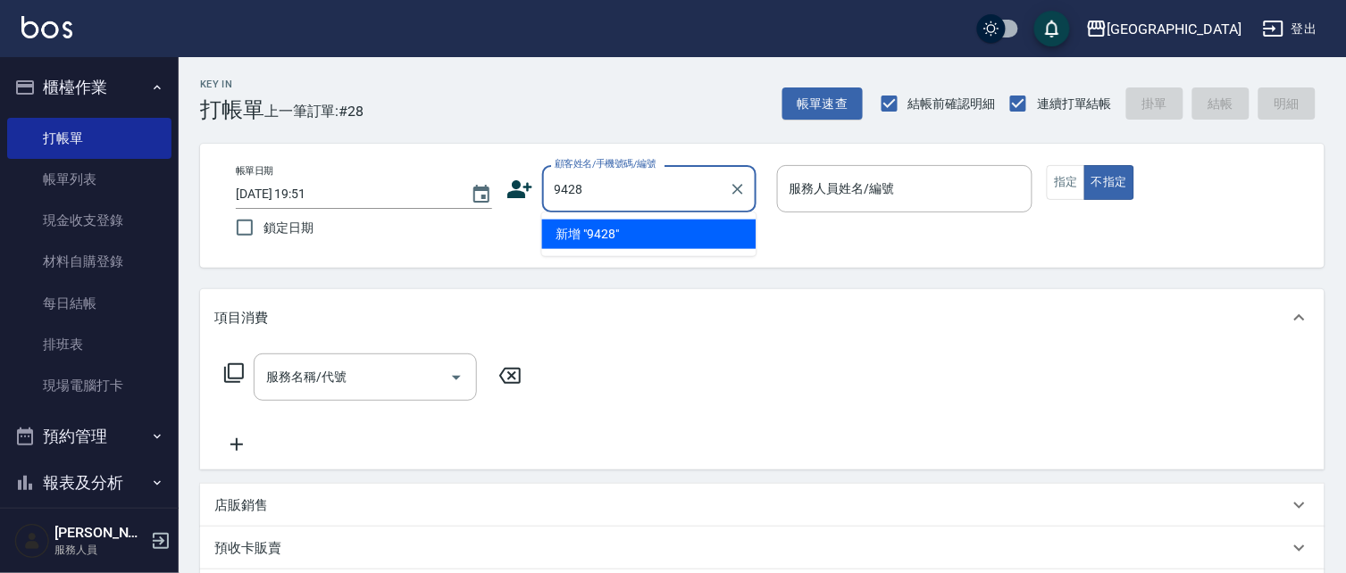
type input "9428"
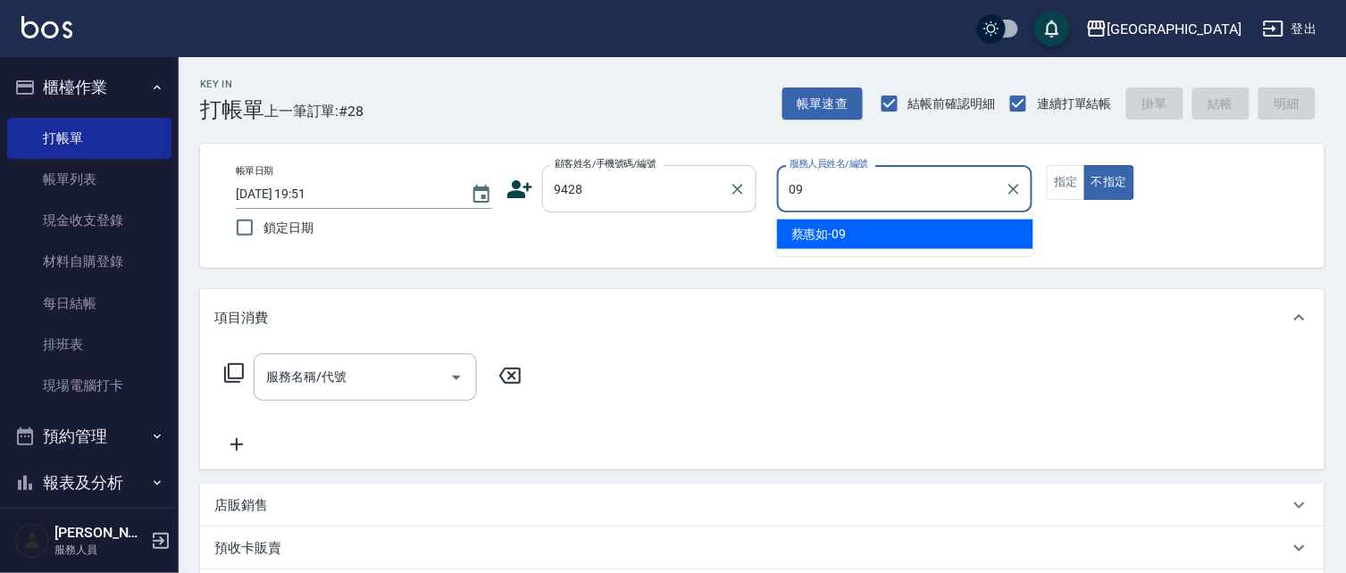
type input "[PERSON_NAME]-09"
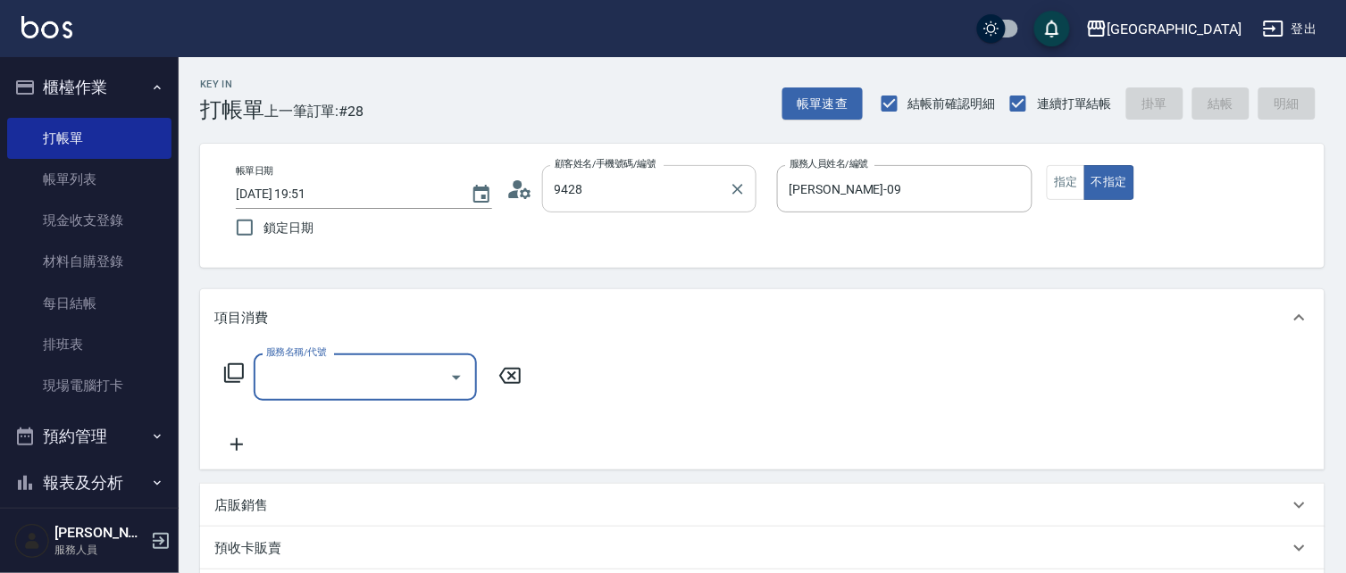
type input "[PERSON_NAME]/0926349332/9428"
click at [1072, 197] on button "指定" at bounding box center [1066, 182] width 38 height 35
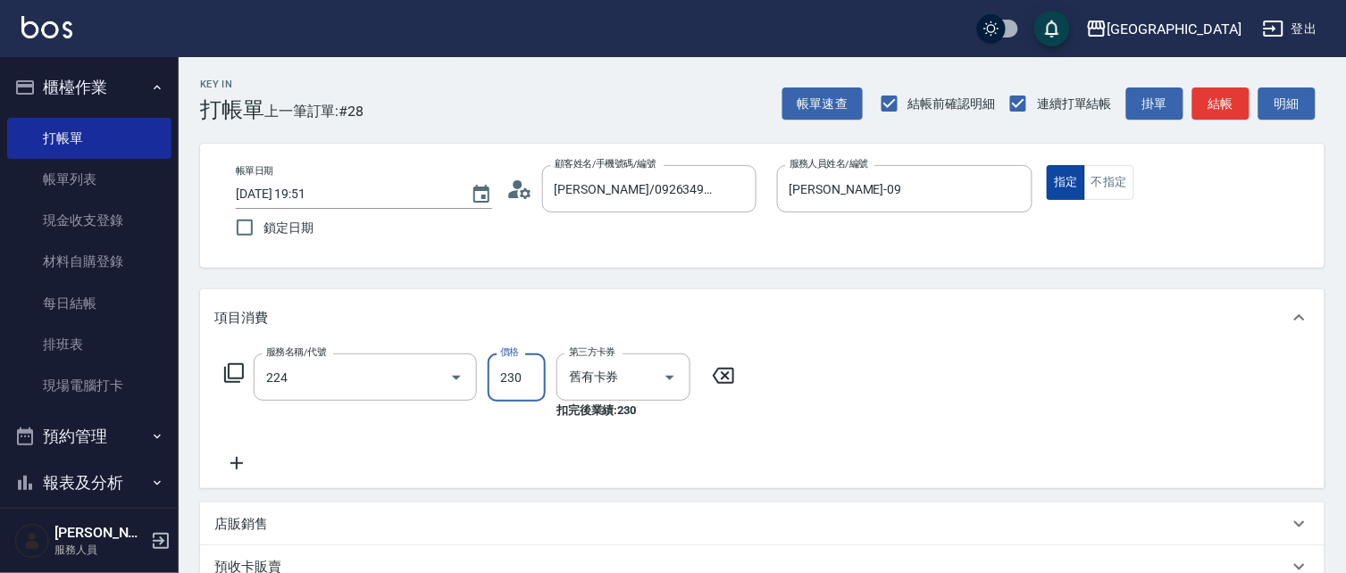
type input "洗髮(卡)230(224)"
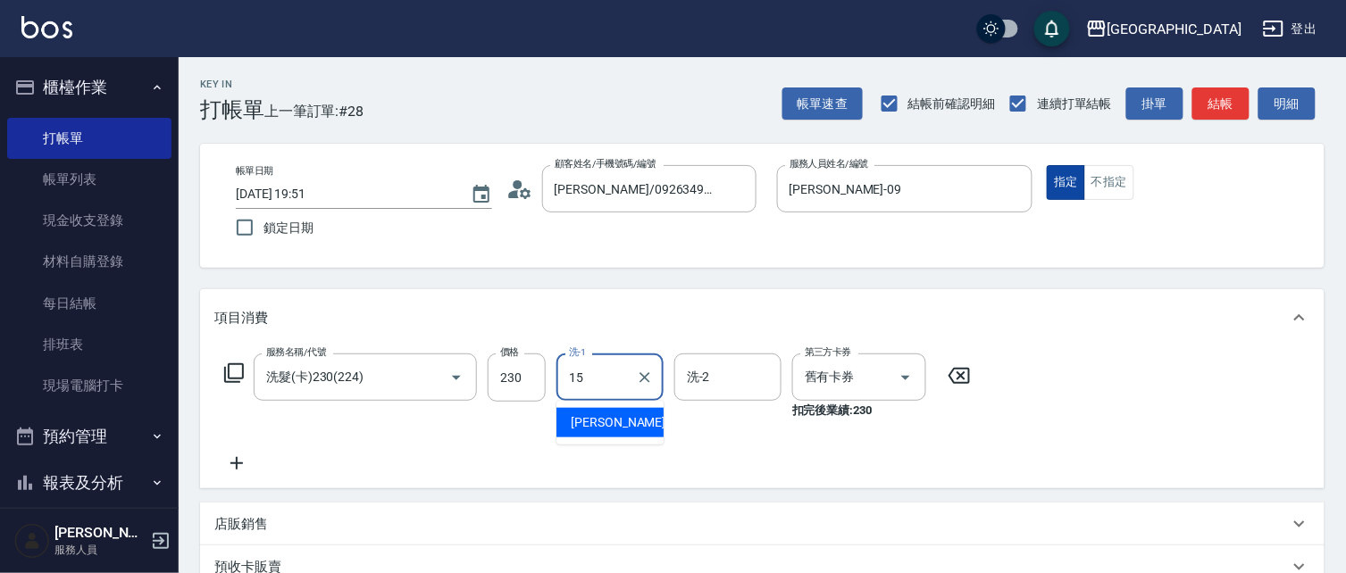
type input "[PERSON_NAME]-15"
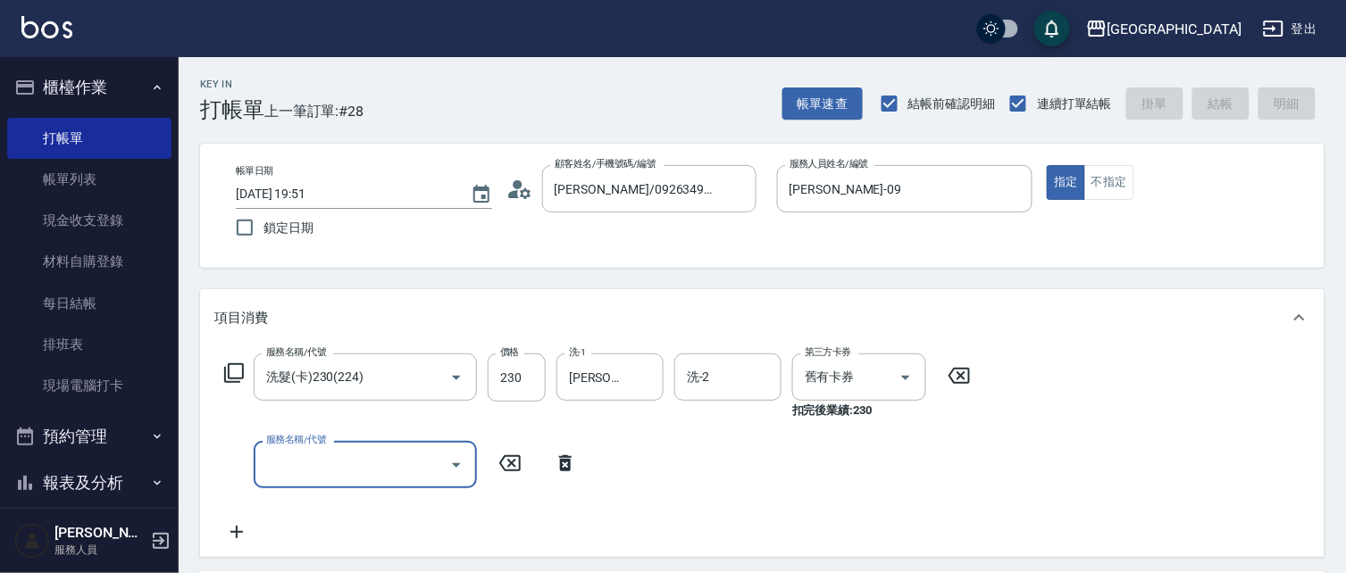
type input "[DATE] 19:52"
